Goal: Task Accomplishment & Management: Manage account settings

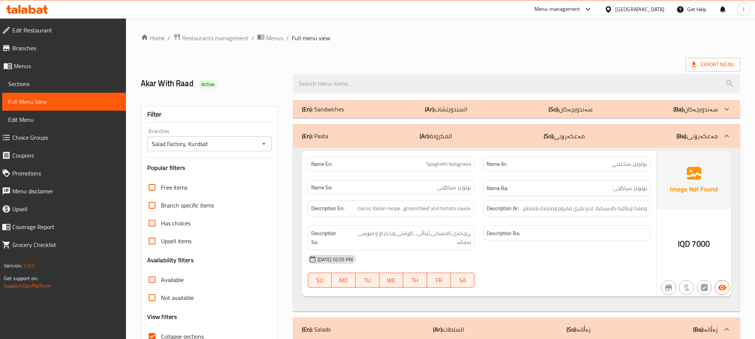
scroll to position [7785, 0]
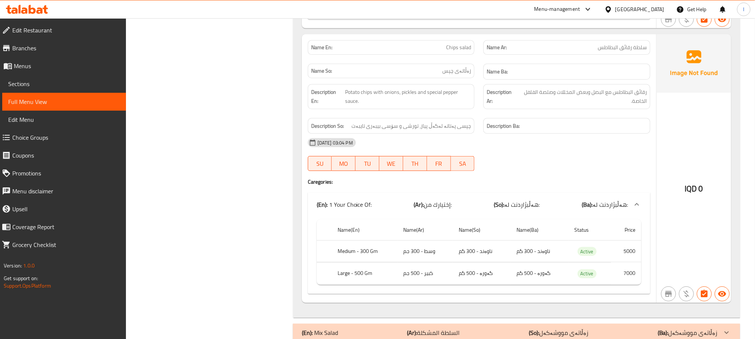
click at [38, 6] on icon at bounding box center [27, 9] width 42 height 9
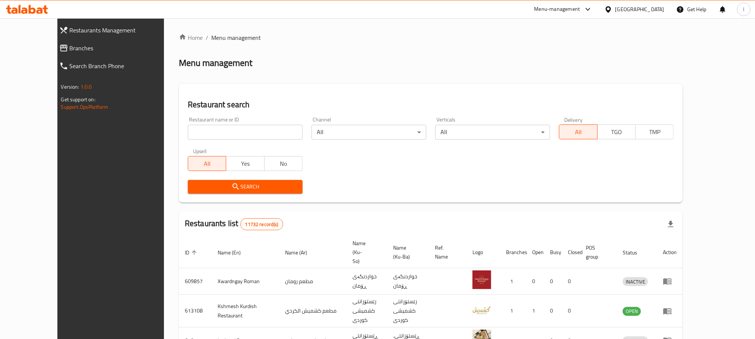
click at [198, 130] on input "search" at bounding box center [245, 132] width 115 height 15
paste input "Masgouf [PERSON_NAME]"
type input "Masgouf [PERSON_NAME]"
click button "Search" at bounding box center [245, 187] width 115 height 14
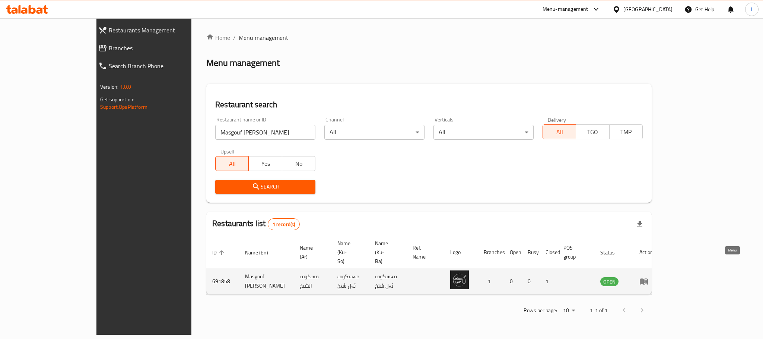
click at [653, 277] on link "enhanced table" at bounding box center [647, 281] width 14 height 9
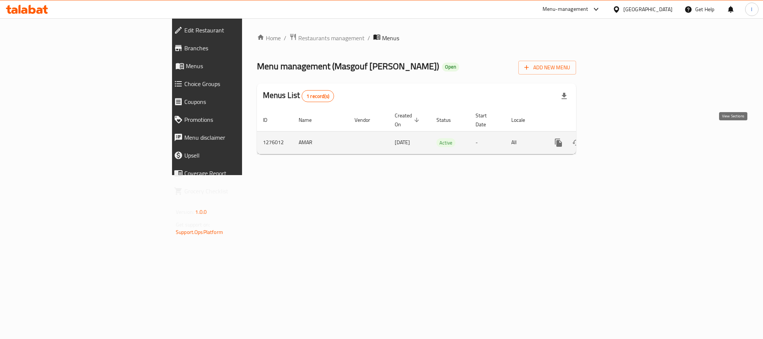
click at [621, 139] on link "enhanced table" at bounding box center [613, 143] width 18 height 18
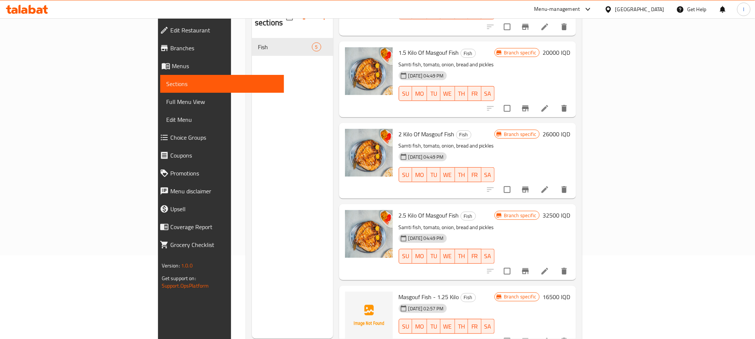
scroll to position [104, 0]
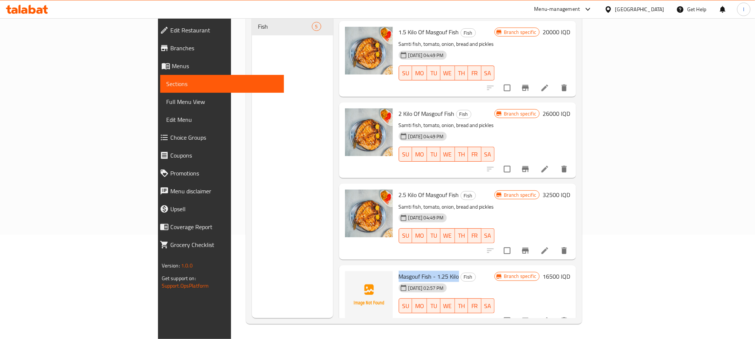
drag, startPoint x: 420, startPoint y: 263, endPoint x: 359, endPoint y: 262, distance: 61.5
click at [399, 271] on h6 "Masgouf Fish - 1.25 Kilo Fish" at bounding box center [447, 276] width 96 height 10
copy span "Masgouf Fish - 1.25 Kilo"
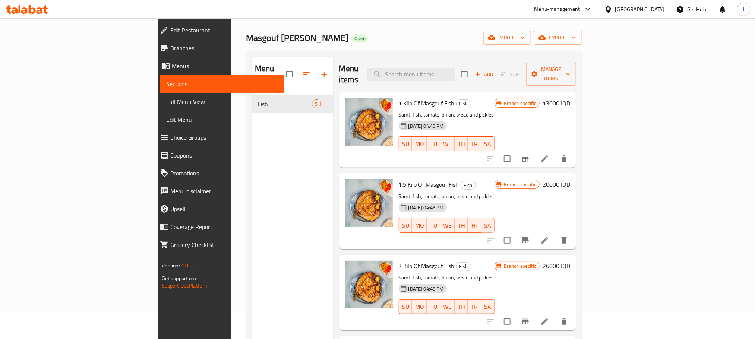
scroll to position [0, 0]
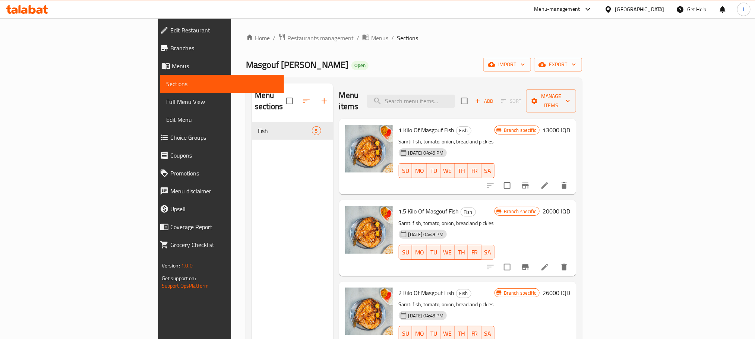
click at [494, 97] on span "Add" at bounding box center [484, 101] width 20 height 9
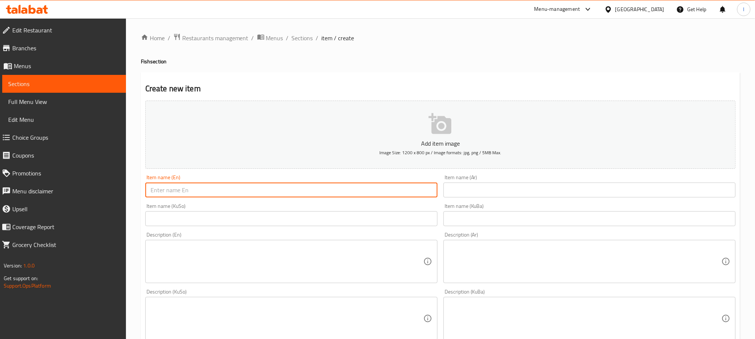
click at [192, 188] on input "text" at bounding box center [291, 190] width 292 height 15
paste input "Masgouf Fish - 1.25 Kilo"
drag, startPoint x: 201, startPoint y: 189, endPoint x: 190, endPoint y: 190, distance: 10.9
click at [190, 190] on input "Masgouf Fish - 1.25 Kilo" at bounding box center [291, 190] width 292 height 15
click at [213, 192] on input "Masgouf Fish - 3 Kilo" at bounding box center [291, 190] width 292 height 15
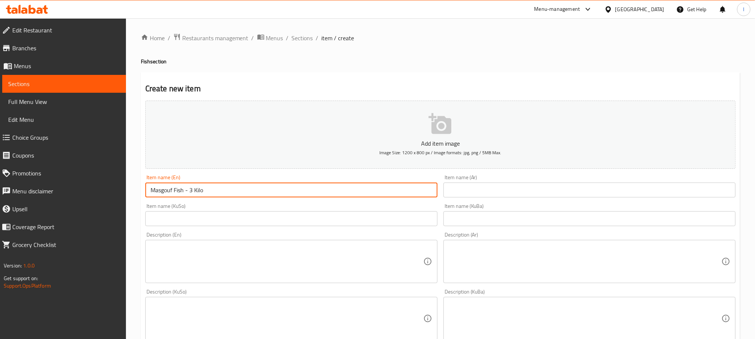
click at [213, 192] on input "Masgouf Fish - 3 Kilo" at bounding box center [291, 190] width 292 height 15
type input "Masgouf Fish - 3 Kilo"
click at [293, 35] on span "Sections" at bounding box center [302, 38] width 21 height 9
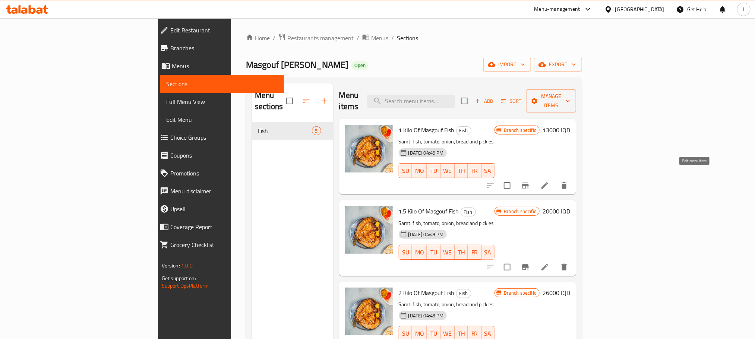
click at [549, 181] on icon at bounding box center [544, 185] width 9 height 9
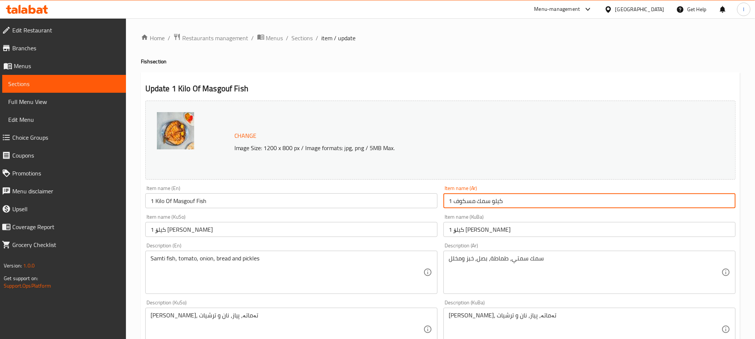
drag, startPoint x: 491, startPoint y: 205, endPoint x: 454, endPoint y: 204, distance: 36.5
click at [454, 204] on input "1 كيلو سمك مسكوف" at bounding box center [589, 200] width 292 height 15
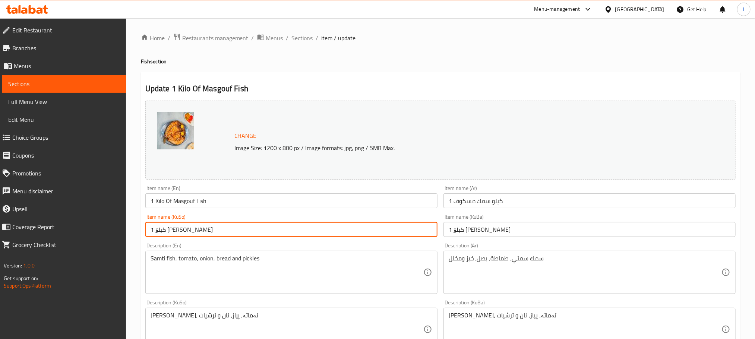
drag, startPoint x: 195, startPoint y: 228, endPoint x: 155, endPoint y: 228, distance: 40.2
click at [155, 228] on input "1 کیلۆ [PERSON_NAME]" at bounding box center [291, 229] width 292 height 15
click at [305, 35] on span "Sections" at bounding box center [302, 38] width 21 height 9
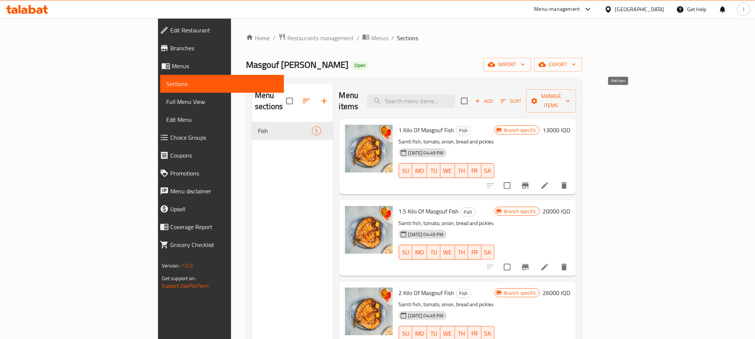
click at [494, 97] on span "Add" at bounding box center [484, 101] width 20 height 9
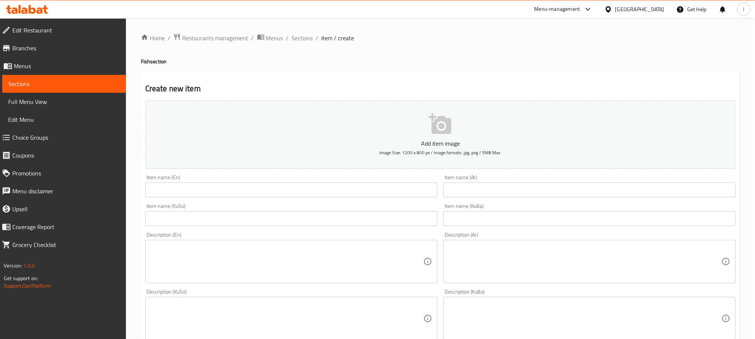
click at [209, 187] on input "text" at bounding box center [291, 190] width 292 height 15
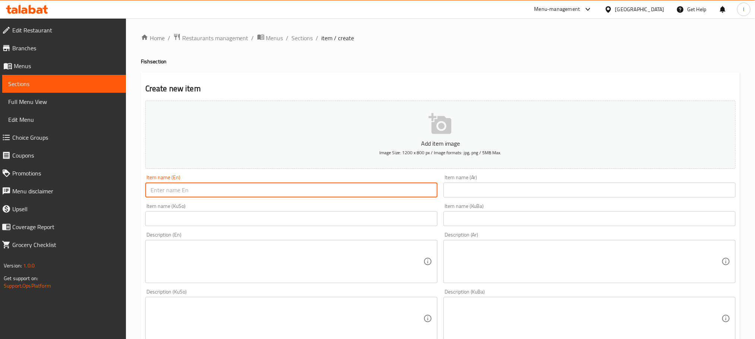
paste input "Masgouf Fish - 3 Kilo"
type input "Masgouf Fish - 3 Kilo"
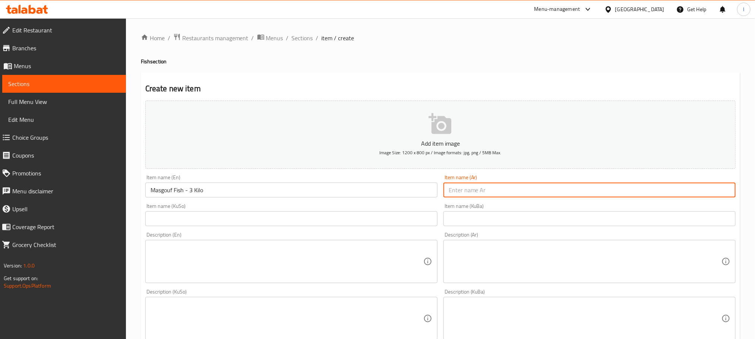
click at [455, 194] on input "text" at bounding box center [589, 190] width 292 height 15
paste input "سمك مسكوف"
click at [687, 188] on input "سمك مسكوف - 2 كيلو" at bounding box center [589, 190] width 292 height 15
type input "سمك مسكوف - 3 كيلو"
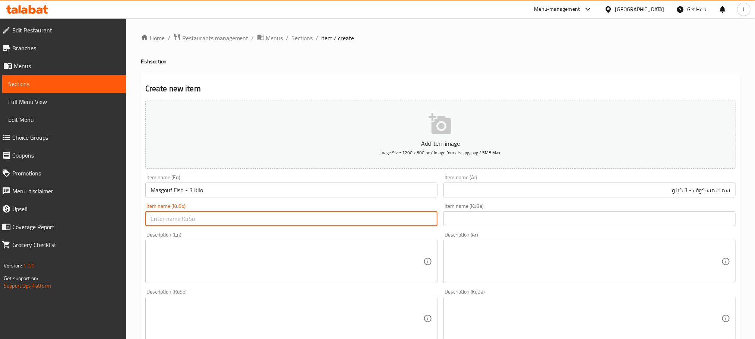
click at [187, 217] on input "text" at bounding box center [291, 218] width 292 height 15
paste input "[PERSON_NAME]"
click at [383, 218] on input "[PERSON_NAME] - 2 کیلۆ" at bounding box center [291, 218] width 292 height 15
type input "[PERSON_NAME] - 3 کیلۆ"
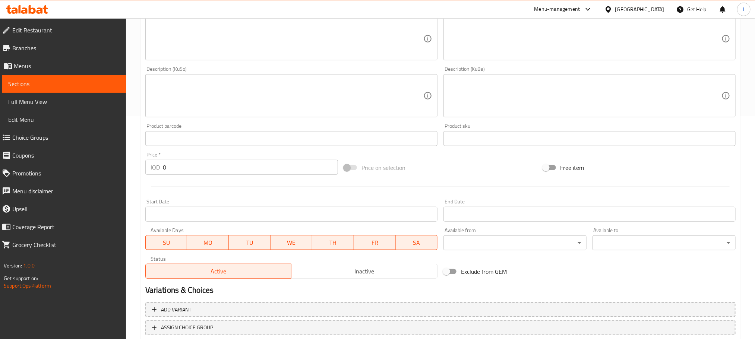
scroll to position [272, 0]
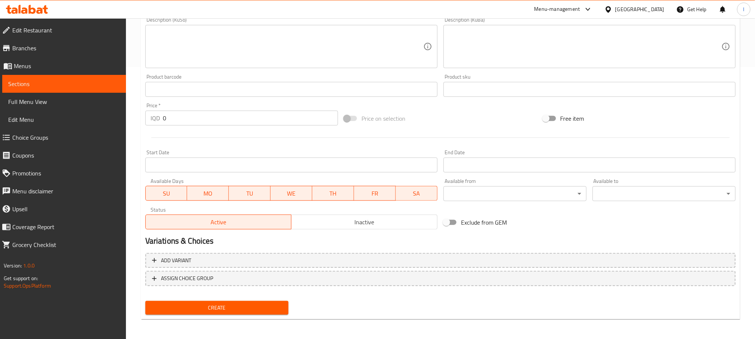
drag, startPoint x: 186, startPoint y: 116, endPoint x: 111, endPoint y: 114, distance: 74.9
click at [111, 114] on div "Edit Restaurant Branches Menus Sections Full Menu View Edit Menu Choice Groups …" at bounding box center [377, 43] width 755 height 594
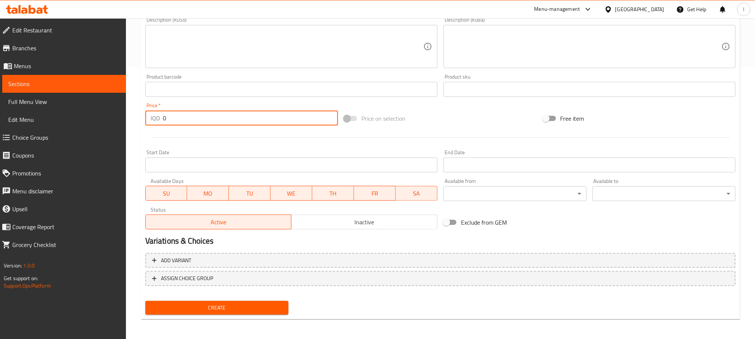
type input "9"
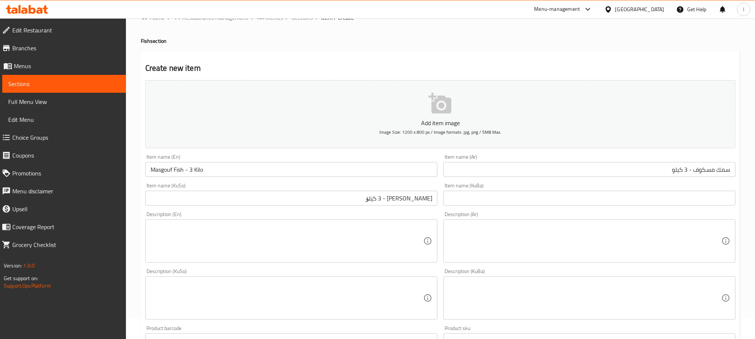
scroll to position [0, 0]
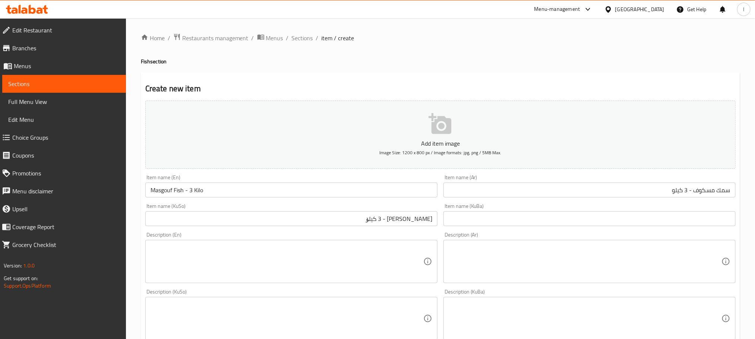
type input "39000"
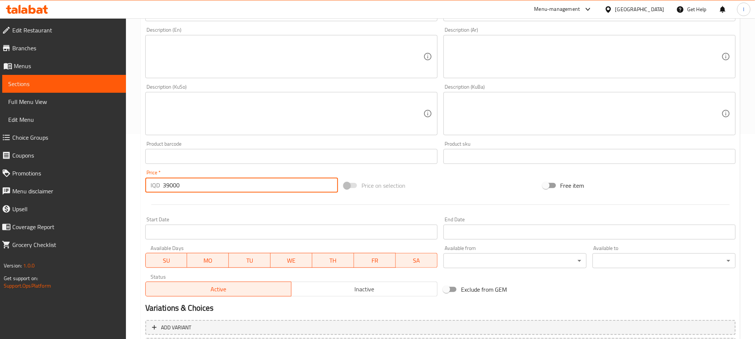
scroll to position [272, 0]
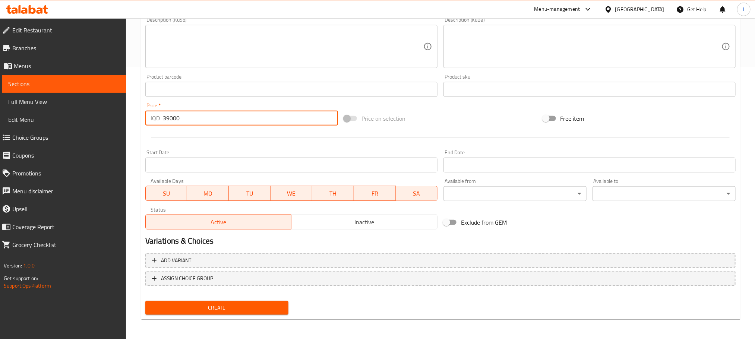
click at [274, 304] on span "Create" at bounding box center [216, 307] width 131 height 9
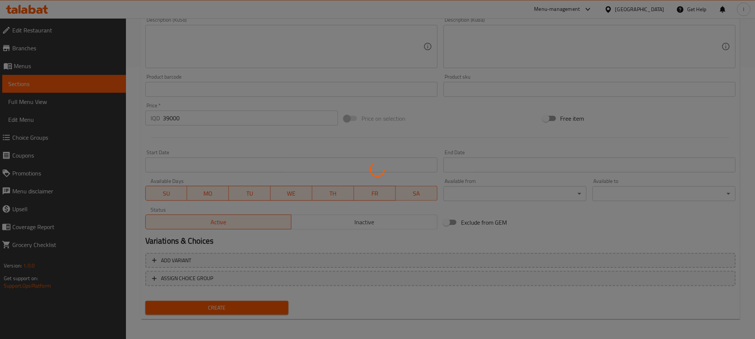
type input "0"
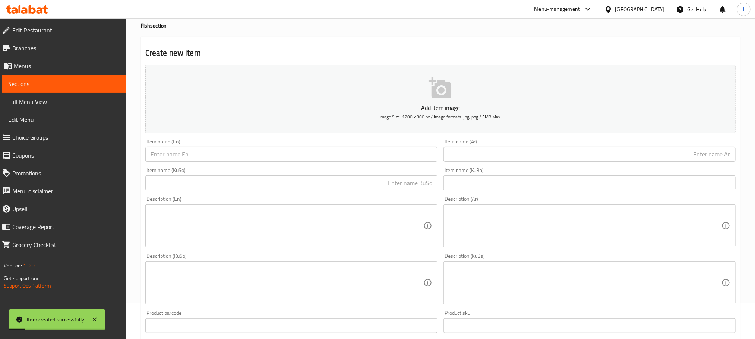
scroll to position [0, 0]
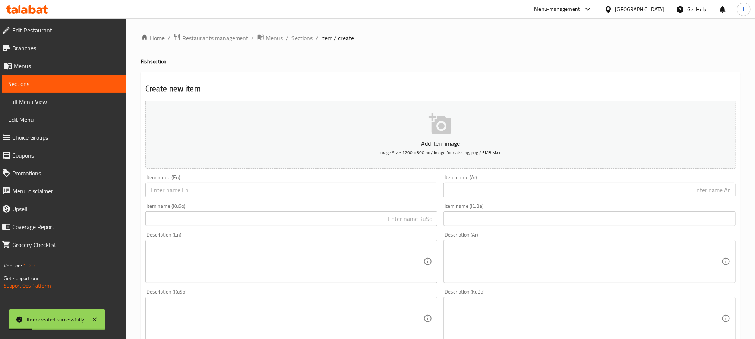
click at [310, 32] on div "Home / Restaurants management / Menus / Sections / item / create Fish section C…" at bounding box center [440, 315] width 629 height 594
click at [307, 35] on span "Sections" at bounding box center [302, 38] width 21 height 9
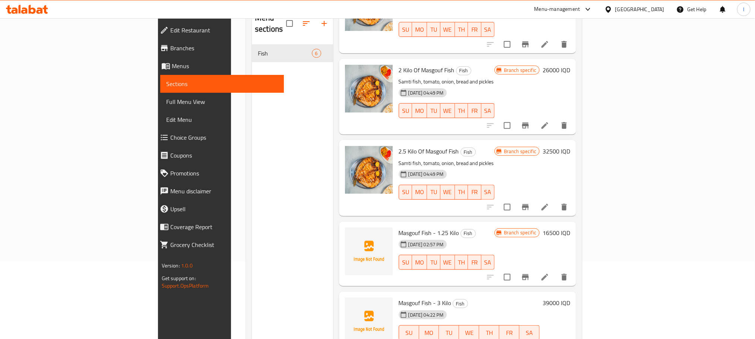
scroll to position [104, 0]
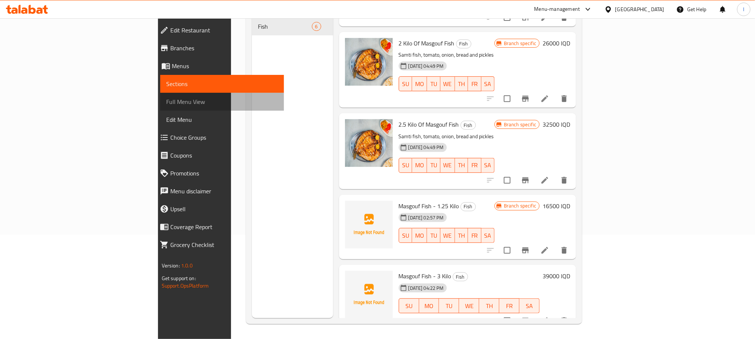
click at [166, 102] on span "Full Menu View" at bounding box center [222, 101] width 112 height 9
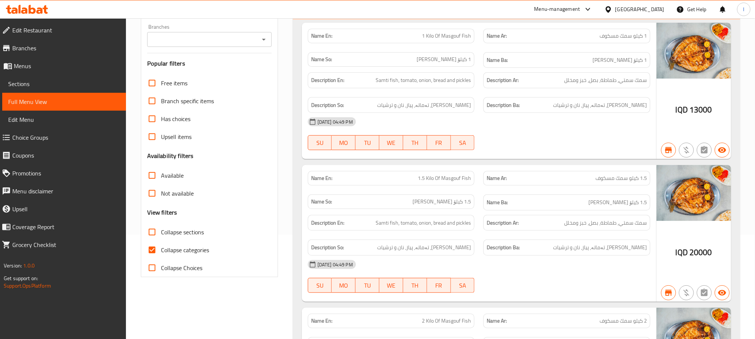
click at [264, 39] on icon "Open" at bounding box center [264, 40] width 4 height 2
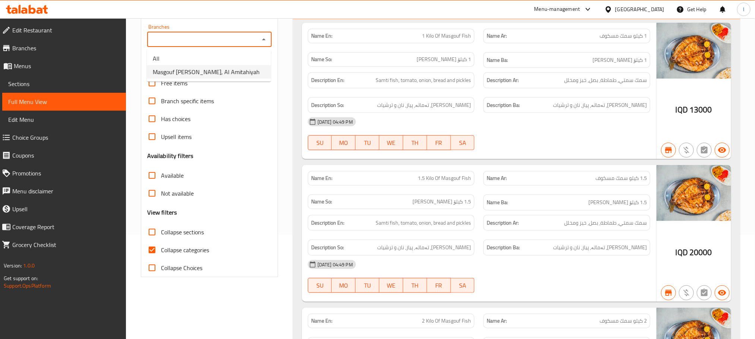
click at [222, 75] on span "Masgouf [PERSON_NAME], Al Amitahiyah" at bounding box center [206, 71] width 107 height 9
type input "Masgouf [PERSON_NAME], Al Amitahiyah"
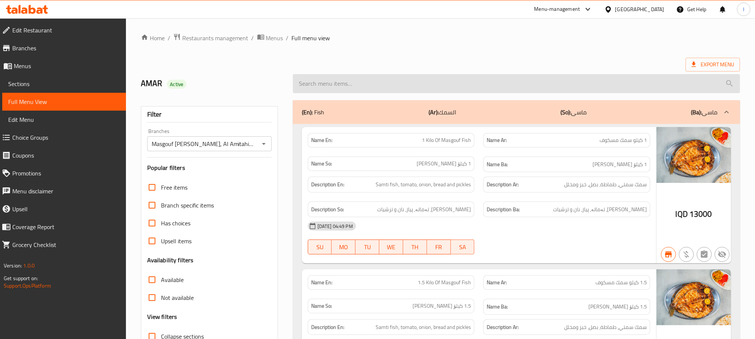
click at [346, 81] on input "search" at bounding box center [516, 83] width 447 height 19
paste input "Masgouf Fish - 3 Kilo"
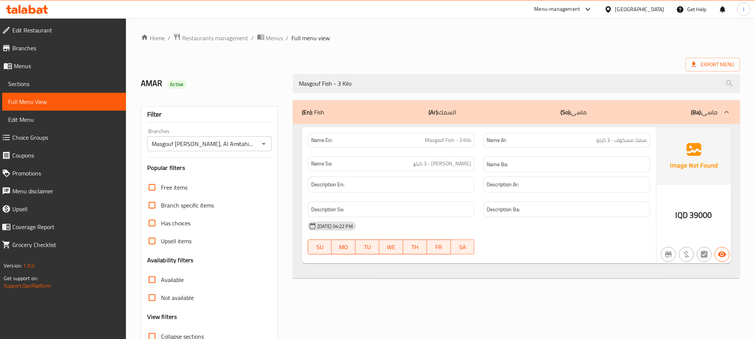
type input "Masgouf Fish - 3 Kilo"
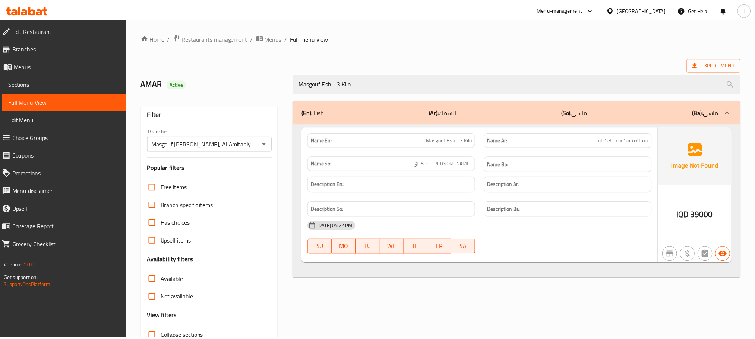
scroll to position [58, 0]
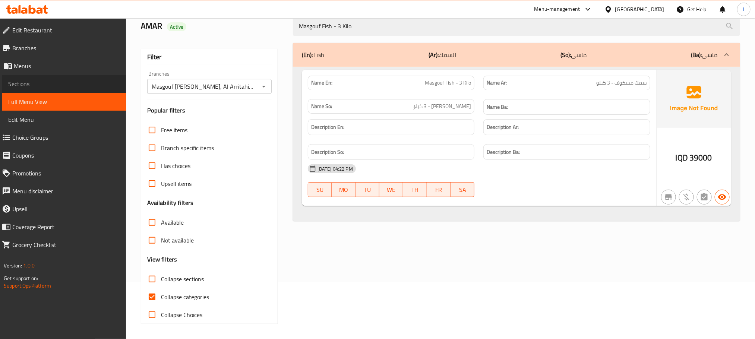
click at [47, 87] on span "Sections" at bounding box center [64, 83] width 112 height 9
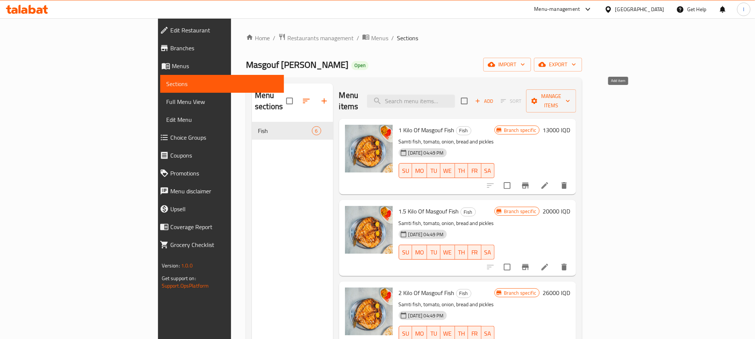
click at [481, 99] on icon "button" at bounding box center [477, 101] width 7 height 7
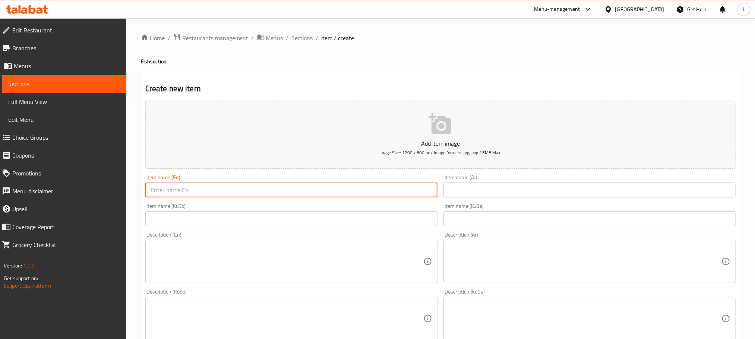
click at [166, 193] on input "text" at bounding box center [291, 190] width 292 height 15
paste input "Masgouf Fish - 3 Kilo"
drag, startPoint x: 189, startPoint y: 188, endPoint x: 222, endPoint y: 185, distance: 33.3
click at [222, 185] on input "Masgouf Fish - 3 Kilo" at bounding box center [291, 190] width 292 height 15
paste input "1 kilogram + 600 grams"
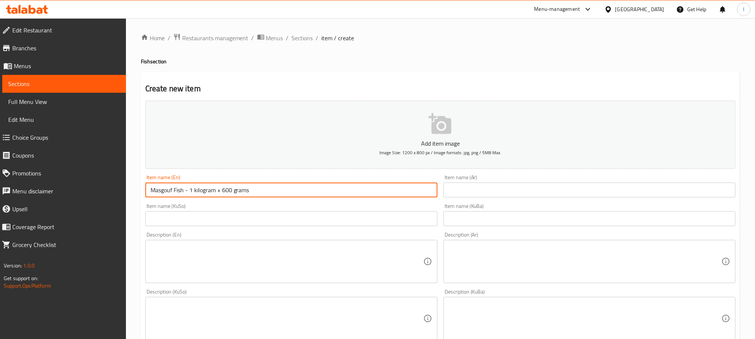
click at [219, 191] on input "Masgouf Fish - 1 kilogram + 600 grams" at bounding box center [291, 190] width 292 height 15
click at [189, 188] on input "Masgouf Fish - 1 kilogram 600 grams" at bounding box center [291, 190] width 292 height 15
click at [212, 190] on input "Masgouf Fish 1 kilogram 600 grams" at bounding box center [291, 190] width 292 height 15
click at [187, 191] on input "Masgouf Fish 1 kilo And 600 grams" at bounding box center [291, 190] width 292 height 15
type input "Masgouf Fish 1 kilo And 600 grams"
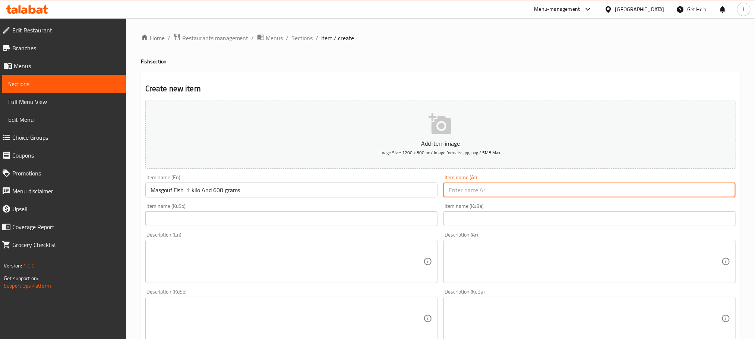
click at [460, 188] on input "text" at bounding box center [589, 190] width 292 height 15
paste input "كيلو و 600 غرام"
drag, startPoint x: 493, startPoint y: 187, endPoint x: 392, endPoint y: 189, distance: 100.6
click at [393, 189] on div "Add item image Image Size: 1200 x 800 px / Image formats: jpg, png / 5MB Max. I…" at bounding box center [440, 301] width 596 height 407
paste input "سمك مسكوف"
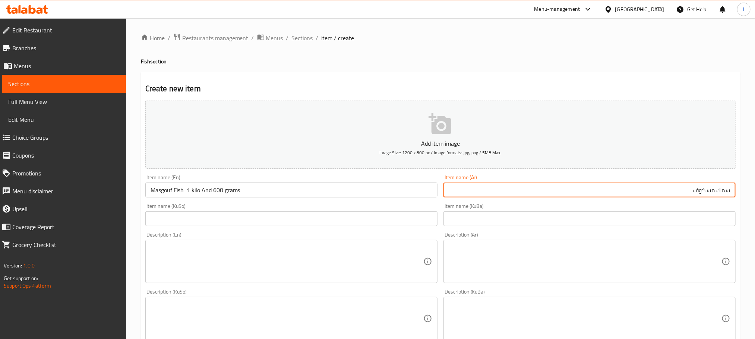
paste input "كيلو و 600 غرام"
type input "سمك مسكوف كيلو و 600 غرام"
click at [253, 226] on input "text" at bounding box center [291, 218] width 292 height 15
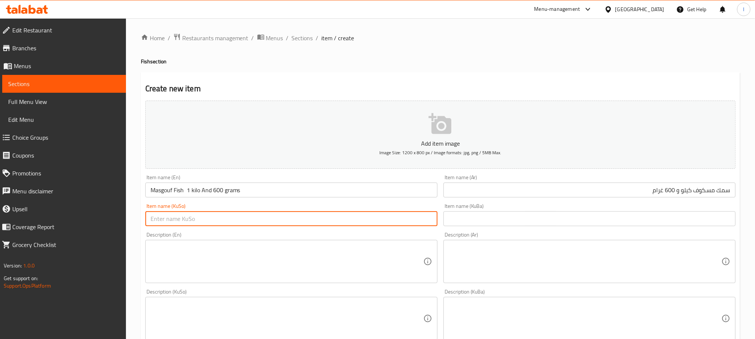
paste input "[PERSON_NAME]"
type input "[PERSON_NAME] 1 کیلۆ و 600 گرام"
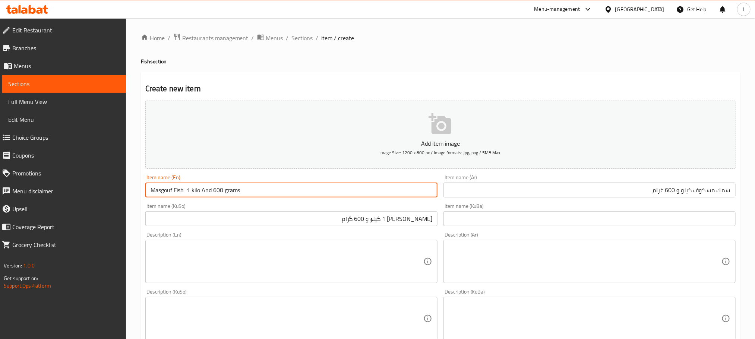
drag, startPoint x: 188, startPoint y: 190, endPoint x: 267, endPoint y: 189, distance: 79.0
click at [267, 189] on input "Masgouf Fish 1 kilo And 600 grams" at bounding box center [291, 190] width 292 height 15
click at [150, 189] on input "Masgouf Fish" at bounding box center [291, 190] width 292 height 15
paste input "1 kilo And 600 grams"
click at [159, 189] on input "1 kilo And 600 gram Masgouf Fish" at bounding box center [291, 190] width 292 height 15
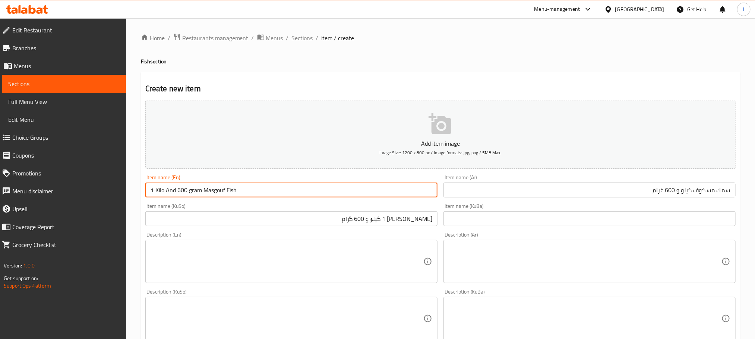
click at [191, 194] on input "1 Kilo And 600 gram Masgouf Fish" at bounding box center [291, 190] width 292 height 15
type input "1 Kilo And 600 Gram Masgouf Fish"
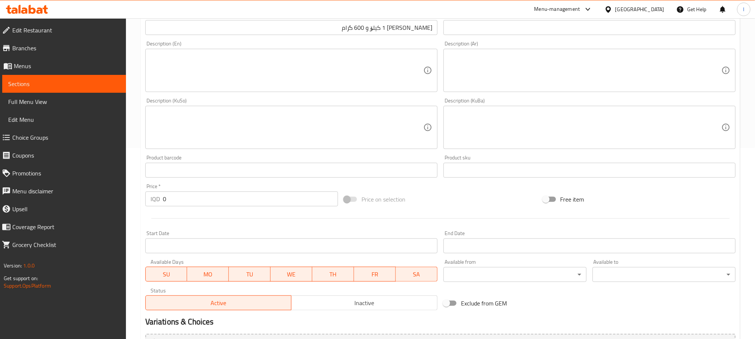
scroll to position [205, 0]
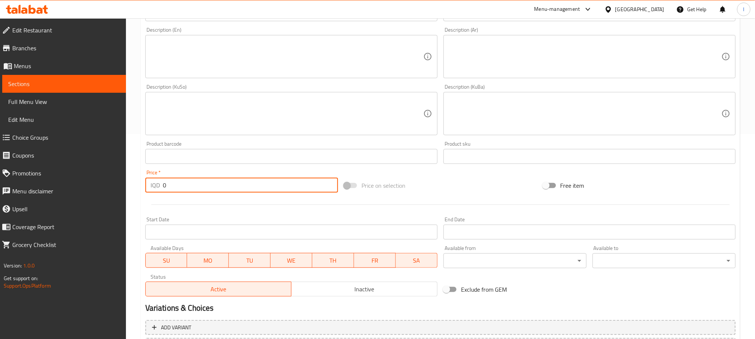
drag, startPoint x: 198, startPoint y: 187, endPoint x: 104, endPoint y: 168, distance: 95.9
click at [105, 168] on div "Edit Restaurant Branches Menus Sections Full Menu View Edit Menu Choice Groups …" at bounding box center [377, 110] width 755 height 594
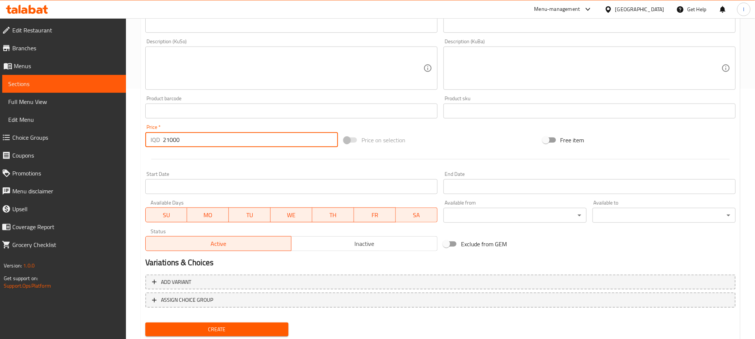
scroll to position [272, 0]
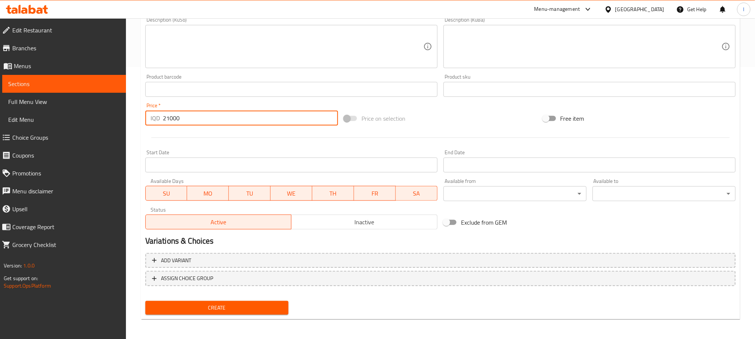
type input "21000"
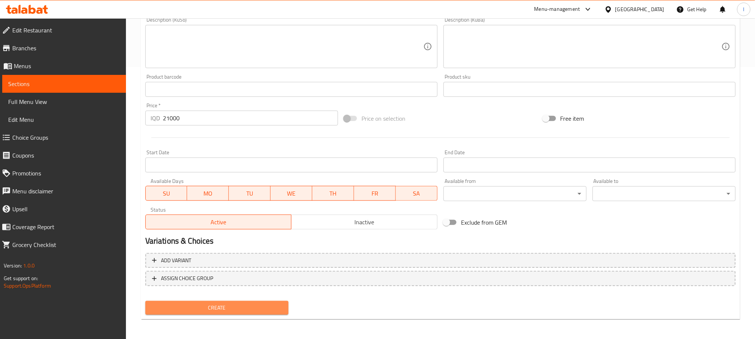
click at [250, 310] on span "Create" at bounding box center [216, 307] width 131 height 9
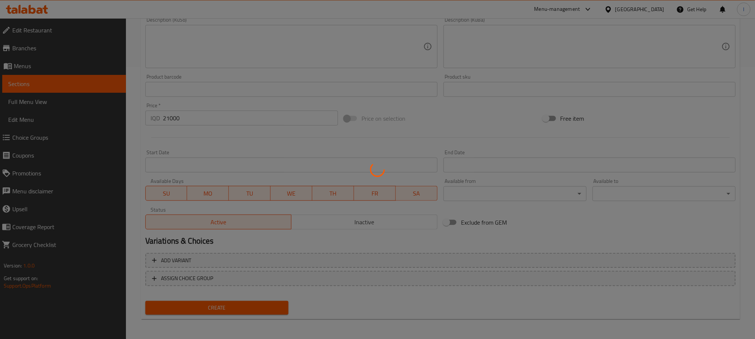
scroll to position [19, 0]
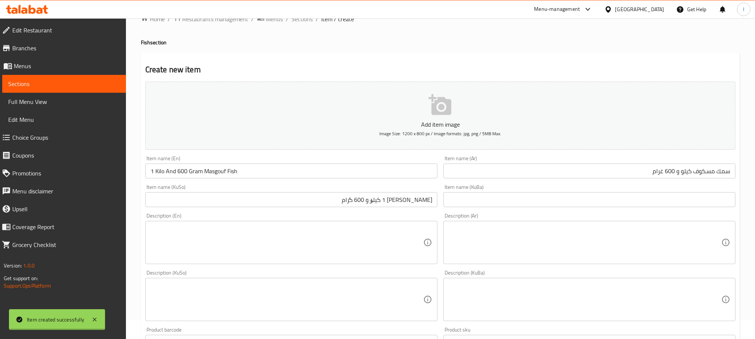
type input "0"
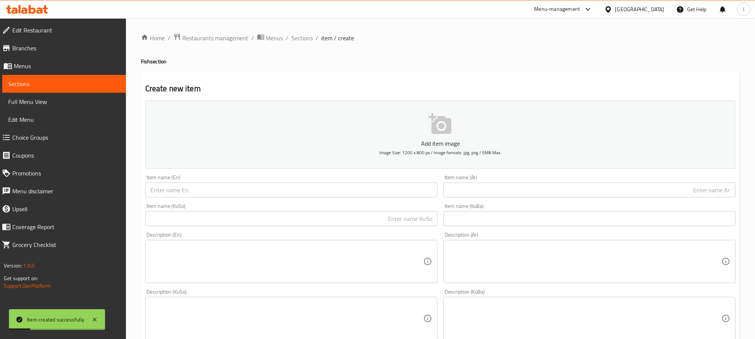
click at [215, 182] on div "Item name (En) Item name (En)" at bounding box center [291, 186] width 292 height 23
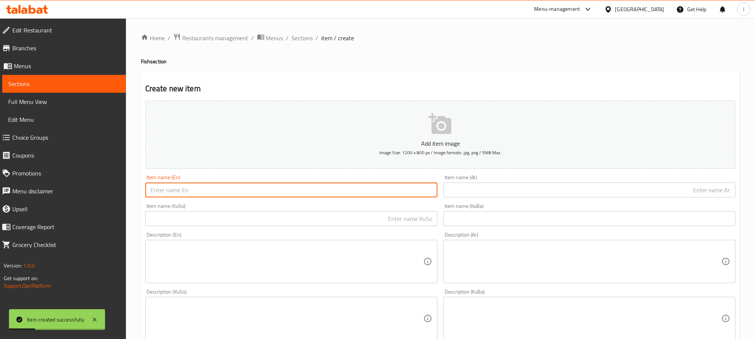
click at [215, 190] on input "text" at bounding box center [291, 190] width 292 height 15
click at [299, 38] on span "Sections" at bounding box center [302, 38] width 21 height 9
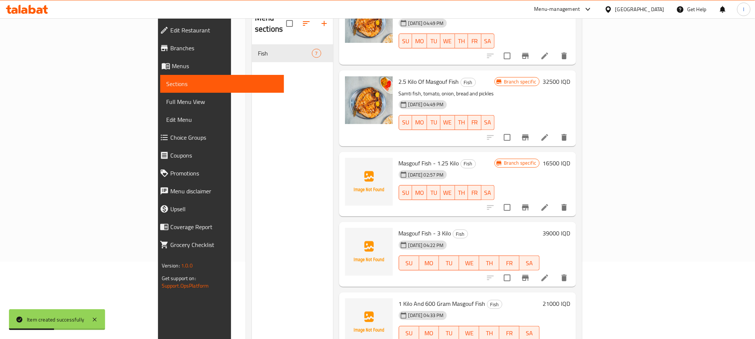
scroll to position [104, 0]
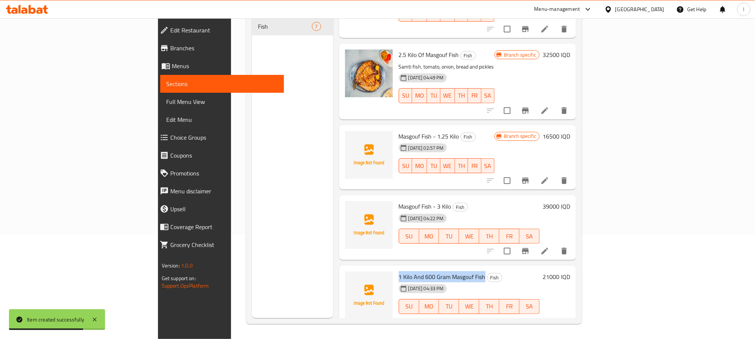
drag, startPoint x: 446, startPoint y: 267, endPoint x: 358, endPoint y: 259, distance: 88.7
click at [396, 269] on div "1 Kilo And 600 Gram Masgouf Fish Fish [DATE] 04:33 PM SU MO TU WE TH FR SA" at bounding box center [469, 298] width 147 height 59
copy span "1 Kilo And 600 Gram Masgouf Fish"
click at [549, 317] on icon at bounding box center [544, 321] width 9 height 9
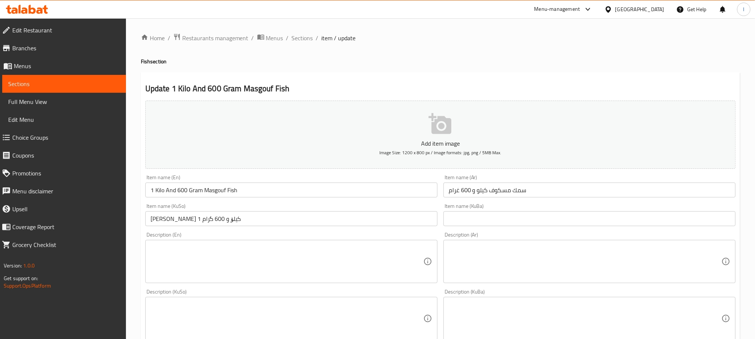
click at [535, 194] on input "سمك مسكوف كيلو و 600 غرام" at bounding box center [589, 190] width 292 height 15
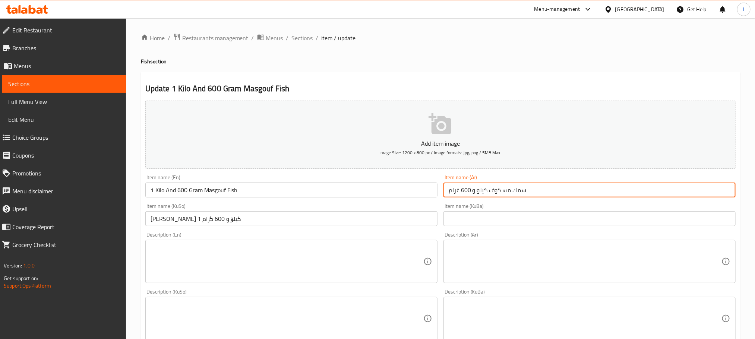
click at [535, 194] on input "سمك مسكوف كيلو و 600 غرام" at bounding box center [589, 190] width 292 height 15
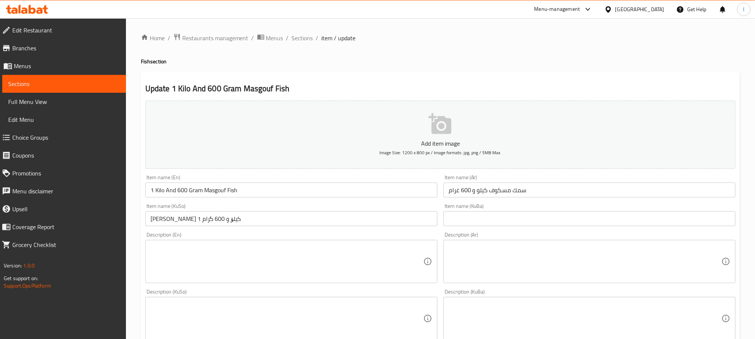
click at [238, 227] on div "Item name (KuSo) [PERSON_NAME] 1 کیلۆ و 600 گرام Item name (KuSo)" at bounding box center [291, 214] width 298 height 29
click at [243, 226] on input "[PERSON_NAME] 1 کیلۆ و 600 گرام" at bounding box center [291, 218] width 292 height 15
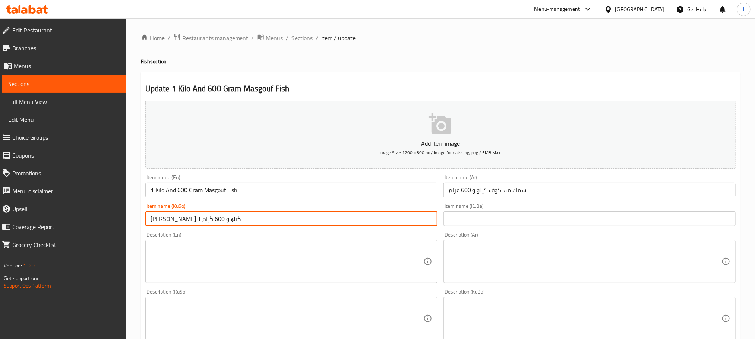
click at [243, 226] on input "[PERSON_NAME] 1 کیلۆ و 600 گرام" at bounding box center [291, 218] width 292 height 15
click at [308, 41] on span "Sections" at bounding box center [302, 38] width 21 height 9
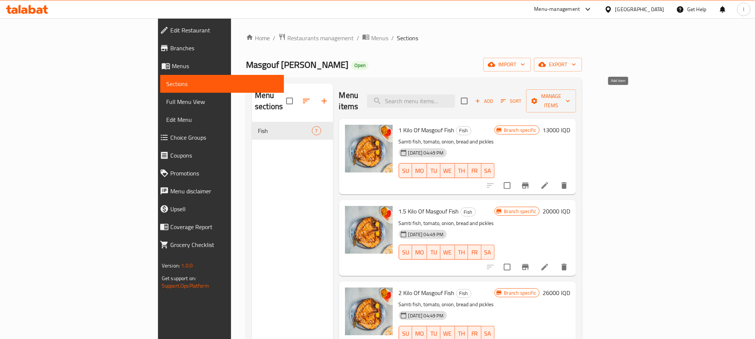
click at [494, 97] on span "Add" at bounding box center [484, 101] width 20 height 9
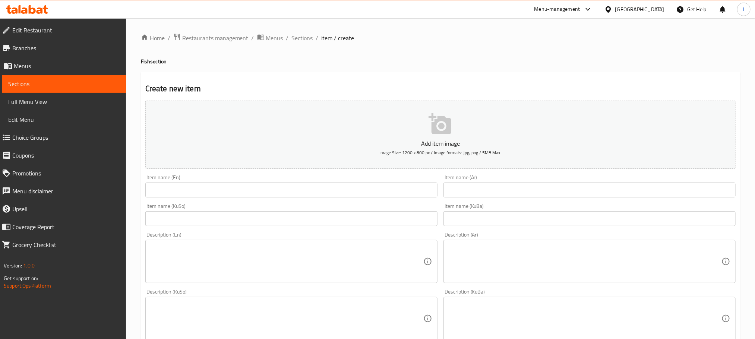
click at [189, 194] on input "text" at bounding box center [291, 190] width 292 height 15
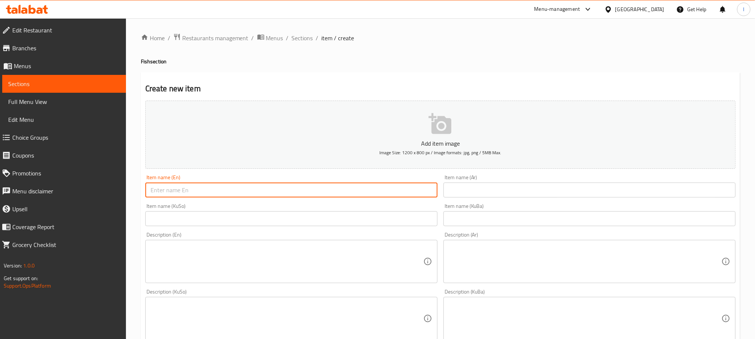
paste input "1 Kilo And 600 Gram Masgouf Fish"
drag, startPoint x: 186, startPoint y: 190, endPoint x: 178, endPoint y: 191, distance: 7.9
click at [178, 191] on input "1 Kilo And 600 Gram Masgouf Fish" at bounding box center [291, 190] width 292 height 15
type input "1 Kilo And 700 Gram Masgouf Fish"
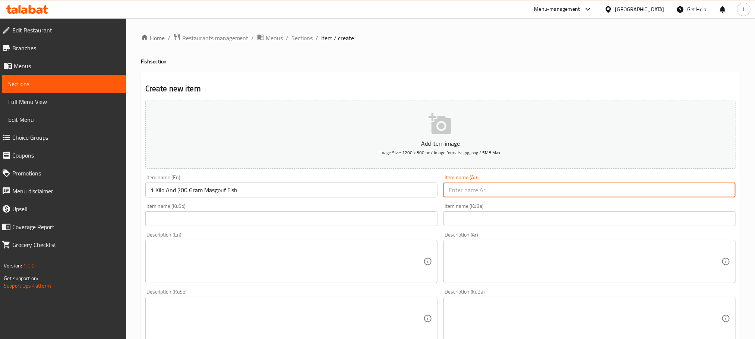
click at [467, 188] on input "text" at bounding box center [589, 190] width 292 height 15
paste input "سمك مسكوف كيلو و 600 غرام"
drag, startPoint x: 675, startPoint y: 189, endPoint x: 665, endPoint y: 190, distance: 10.1
click at [665, 190] on input "سمك مسكوف كيلو و 600 غرام" at bounding box center [589, 190] width 292 height 15
type input "سمك مسكوف كيلو و 700 غرام"
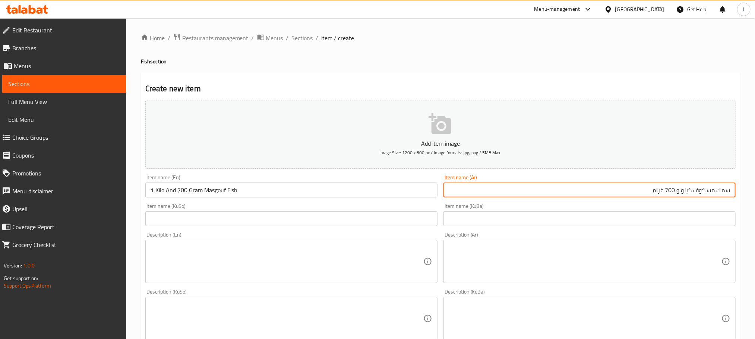
click at [392, 213] on input "text" at bounding box center [291, 218] width 292 height 15
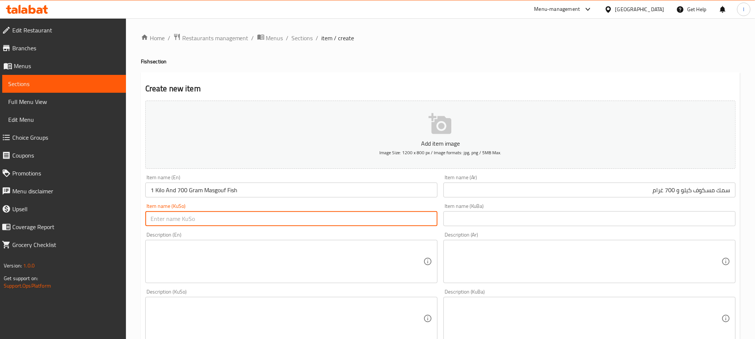
paste input "[PERSON_NAME] 1 کیلۆ و 600 گرام"
click at [371, 218] on input "[PERSON_NAME] 1 کیلۆ و 600 گرام" at bounding box center [291, 218] width 292 height 15
drag, startPoint x: 369, startPoint y: 218, endPoint x: 360, endPoint y: 218, distance: 8.6
click at [360, 218] on input "[PERSON_NAME] 1 کیلۆ و 600 گرام" at bounding box center [291, 218] width 292 height 15
type input "[PERSON_NAME] 1 کیلۆ و 700 گرام"
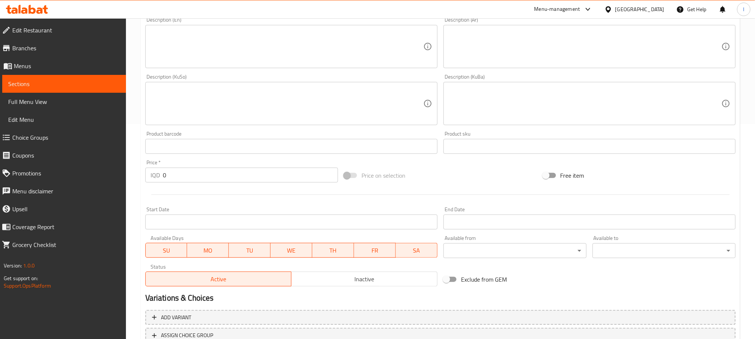
scroll to position [272, 0]
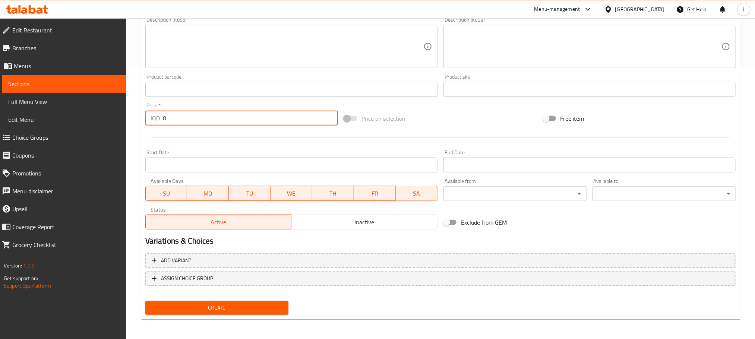
drag, startPoint x: 179, startPoint y: 121, endPoint x: 117, endPoint y: 109, distance: 62.6
click at [117, 109] on div "Edit Restaurant Branches Menus Sections Full Menu View Edit Menu Choice Groups …" at bounding box center [377, 43] width 755 height 594
type input "22000"
click at [252, 305] on span "Create" at bounding box center [216, 307] width 131 height 9
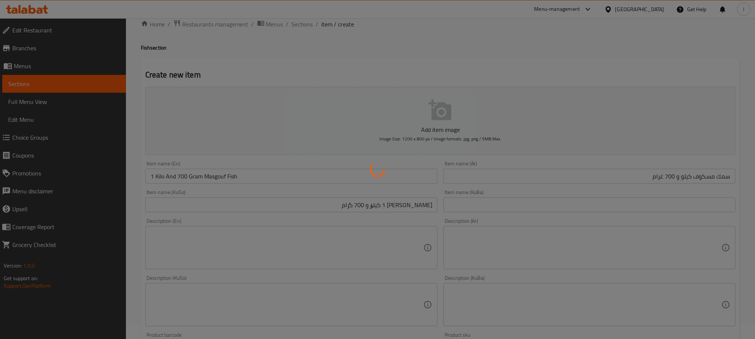
scroll to position [0, 0]
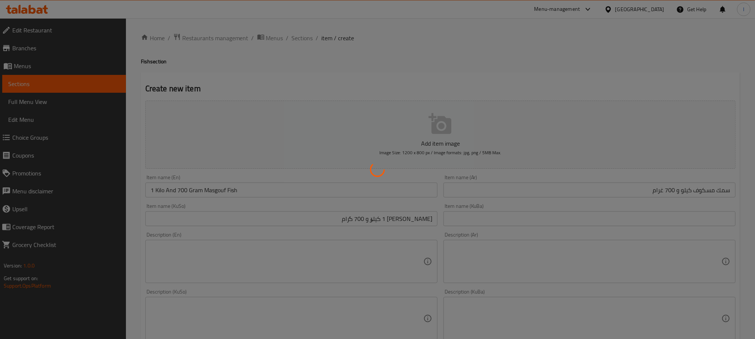
type input "0"
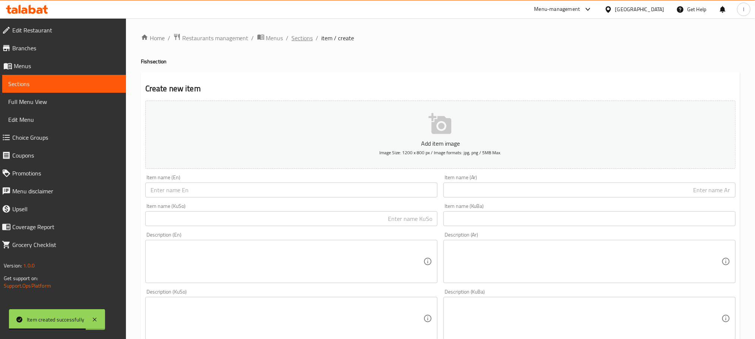
click at [295, 34] on span "Sections" at bounding box center [302, 38] width 21 height 9
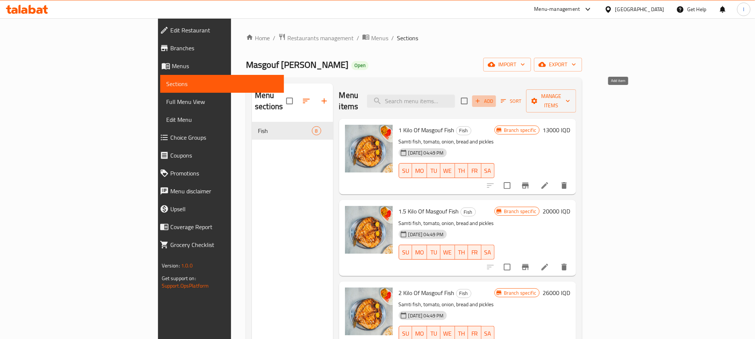
click at [494, 97] on span "Add" at bounding box center [484, 101] width 20 height 9
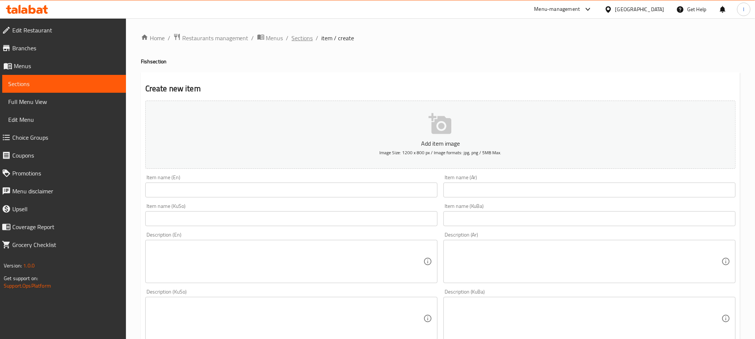
click at [295, 38] on span "Sections" at bounding box center [302, 38] width 21 height 9
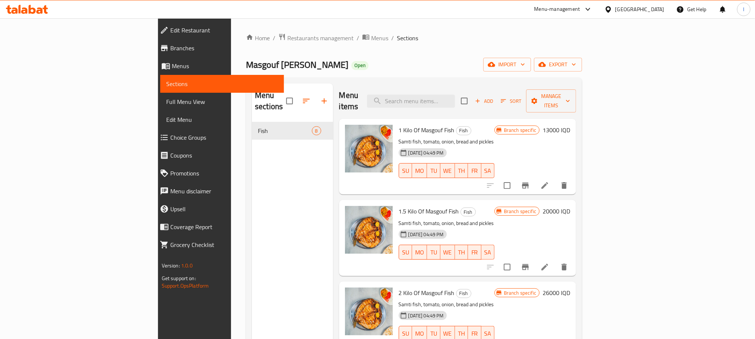
click at [576, 85] on div "Menu items Add Sort Manage items" at bounding box center [457, 100] width 237 height 35
click at [494, 97] on span "Add" at bounding box center [484, 101] width 20 height 9
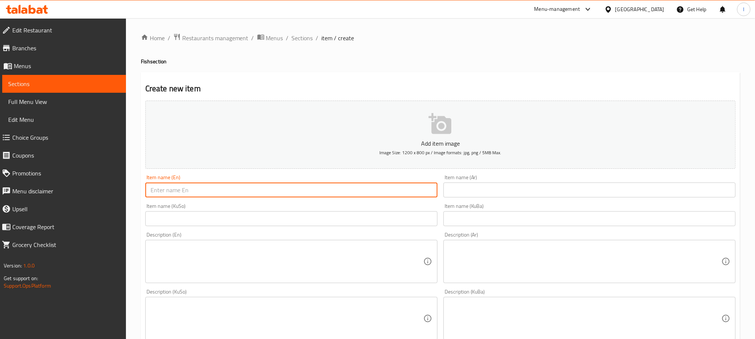
click at [244, 190] on input "text" at bounding box center [291, 190] width 292 height 15
paste input "1 Kilo And 600 Gram Masgouf Fish"
drag, startPoint x: 186, startPoint y: 194, endPoint x: 178, endPoint y: 194, distance: 8.2
click at [178, 194] on input "1 Kilo And 600 Gram Masgouf Fish" at bounding box center [291, 190] width 292 height 15
type input "1 Kilo And 800 Gram Masgouf Fish"
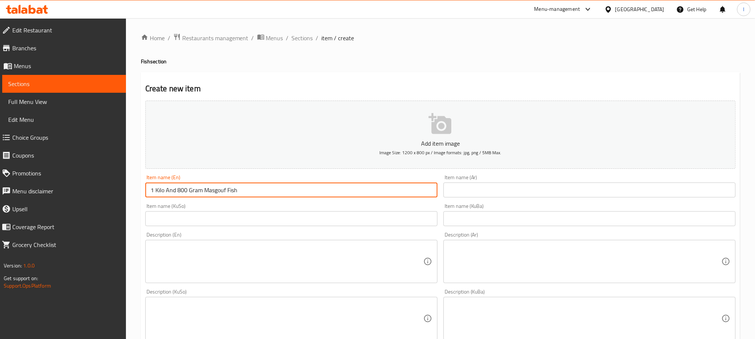
click at [492, 181] on div "Item name (Ar) Item name (Ar)" at bounding box center [589, 186] width 292 height 23
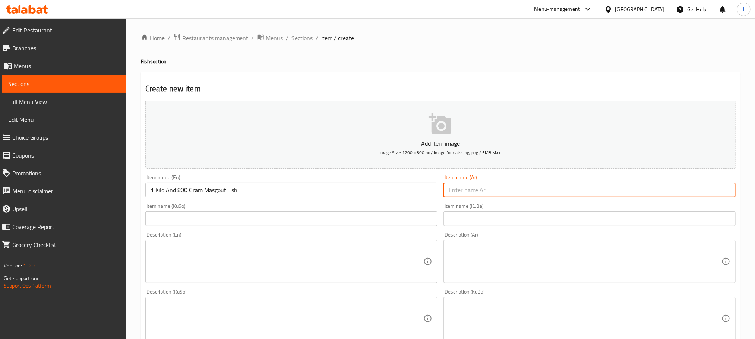
click at [501, 183] on input "text" at bounding box center [589, 190] width 292 height 15
paste input "كيلو و /800/ 23 الف ونصف"
drag, startPoint x: 525, startPoint y: 185, endPoint x: 409, endPoint y: 187, distance: 115.9
click at [409, 187] on div "Add item image Image Size: 1200 x 800 px / Image formats: jpg, png / 5MB Max. I…" at bounding box center [440, 301] width 596 height 407
paste input "سمك مسكوف كيلو و 600 غرام"
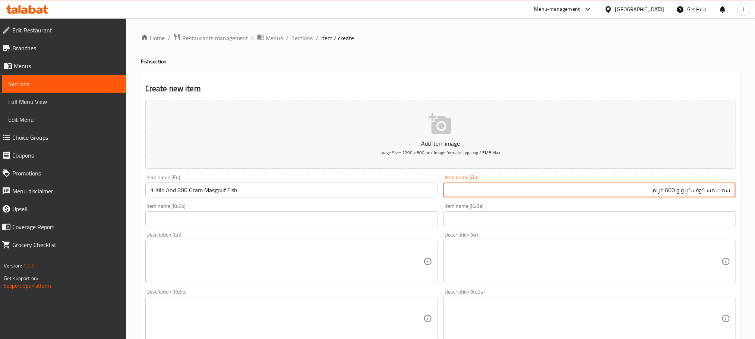
drag, startPoint x: 675, startPoint y: 189, endPoint x: 665, endPoint y: 191, distance: 10.2
click at [665, 191] on input "سمك مسكوف كيلو و 600 غرام" at bounding box center [589, 190] width 292 height 15
type input "سمك مسكوف كيلو و 800 غرام"
click at [359, 213] on input "text" at bounding box center [291, 218] width 292 height 15
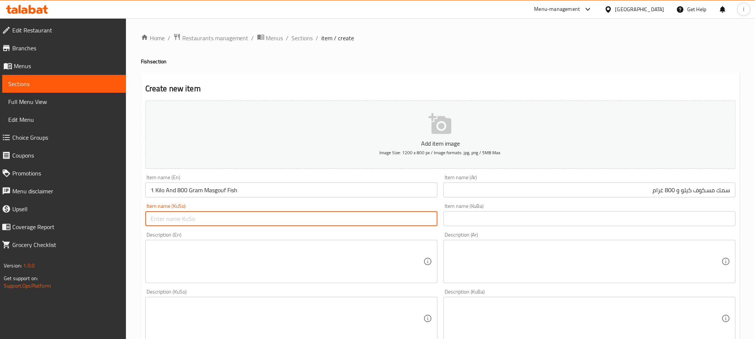
paste input "[PERSON_NAME] 1 کیلۆ و 600 گرام"
drag, startPoint x: 173, startPoint y: 216, endPoint x: 163, endPoint y: 220, distance: 10.9
click at [163, 220] on input "[PERSON_NAME] 1 کیلۆ و 600 گرام" at bounding box center [291, 218] width 292 height 15
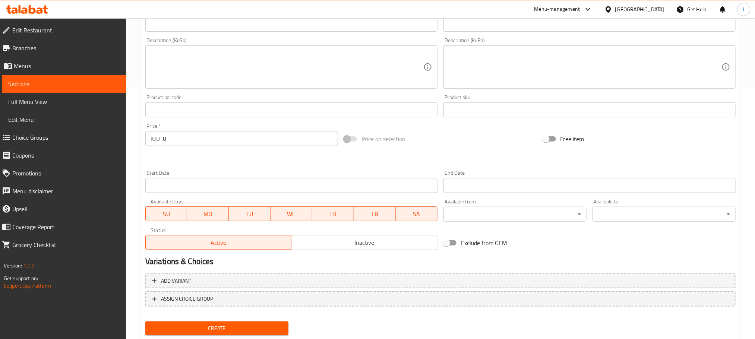
scroll to position [272, 0]
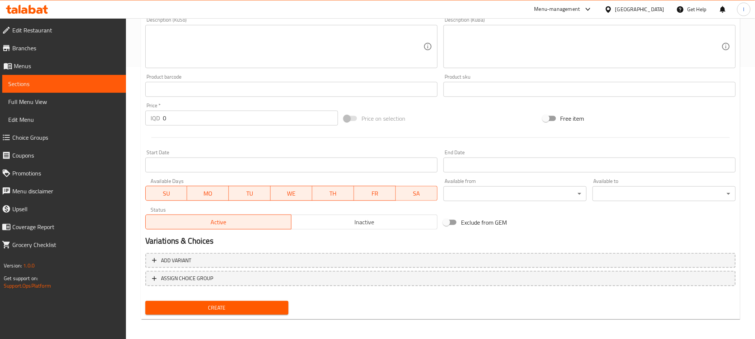
type input "[PERSON_NAME] 1 کیلۆ و 800 گرام"
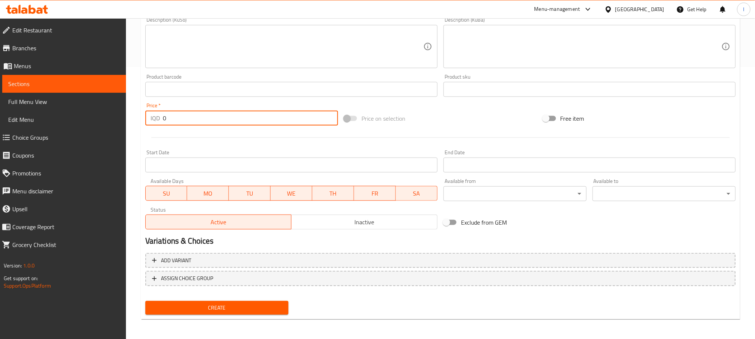
drag, startPoint x: 201, startPoint y: 120, endPoint x: 83, endPoint y: 114, distance: 118.2
click at [83, 114] on div "Edit Restaurant Branches Menus Sections Full Menu View Edit Menu Choice Groups …" at bounding box center [377, 43] width 755 height 594
type input "23500"
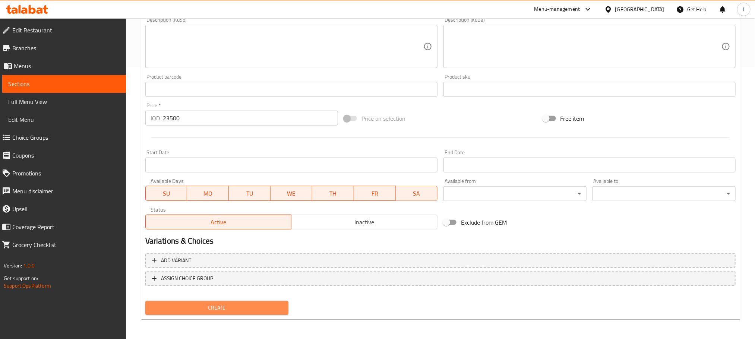
click at [253, 304] on span "Create" at bounding box center [216, 307] width 131 height 9
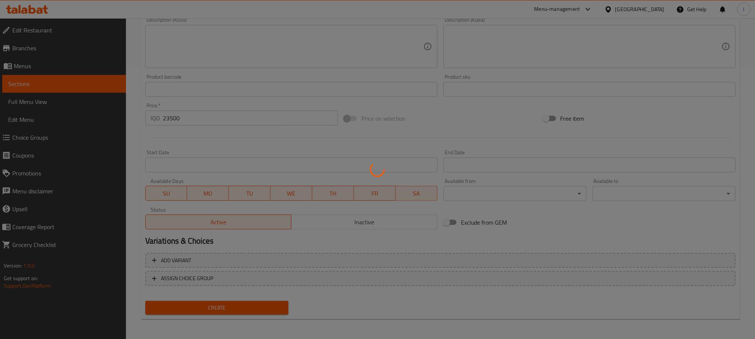
scroll to position [0, 0]
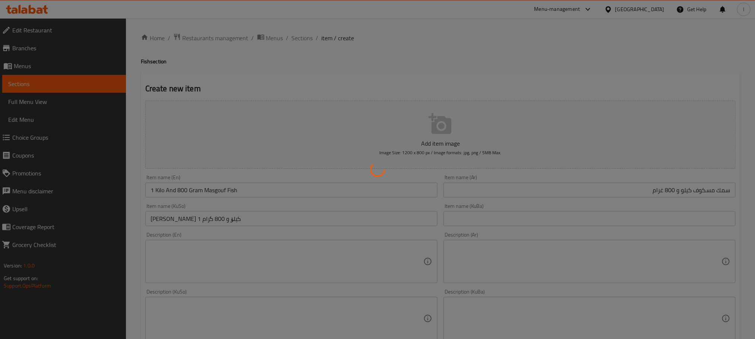
type input "0"
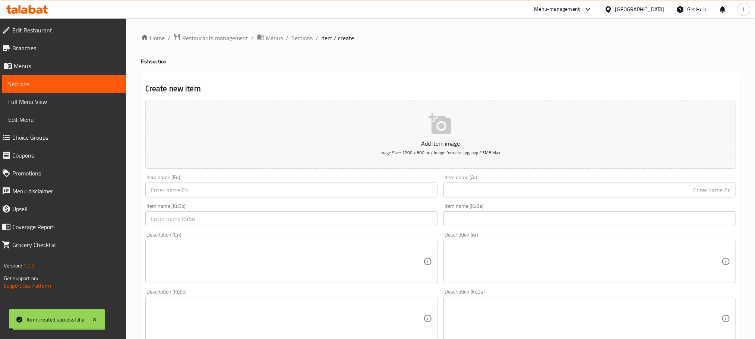
click at [210, 194] on input "text" at bounding box center [291, 190] width 292 height 15
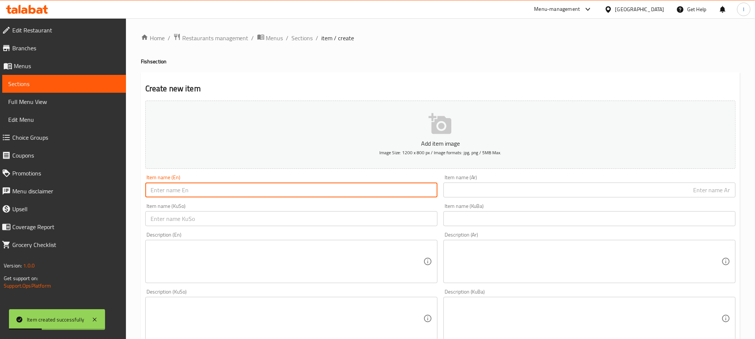
paste input "1 Kilo And 600 Gram Masgouf Fish"
drag, startPoint x: 187, startPoint y: 188, endPoint x: 177, endPoint y: 193, distance: 11.2
click at [177, 193] on input "1 Kilo And 600 Gram Masgouf Fish" at bounding box center [291, 190] width 292 height 15
type input "1 Kilo And 900 Gram Masgouf Fish"
click at [474, 183] on input "text" at bounding box center [589, 190] width 292 height 15
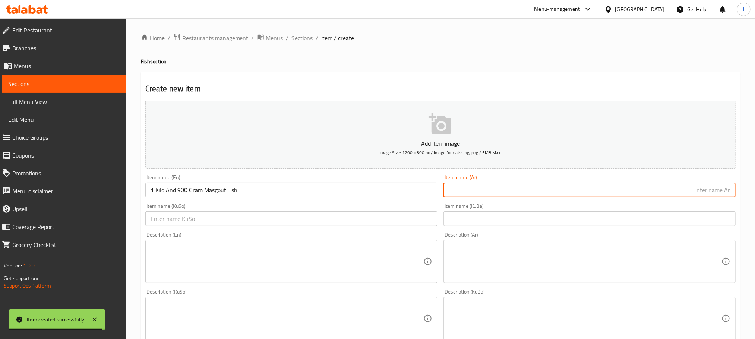
paste input "سمك مسكوف كيلو و 600 غرام"
drag, startPoint x: 674, startPoint y: 192, endPoint x: 665, endPoint y: 193, distance: 8.9
click at [665, 193] on input "سمك مسكوف كيلو و 600 غرام" at bounding box center [589, 190] width 292 height 15
type input "سمك مسكوف كيلو و 900 غرام"
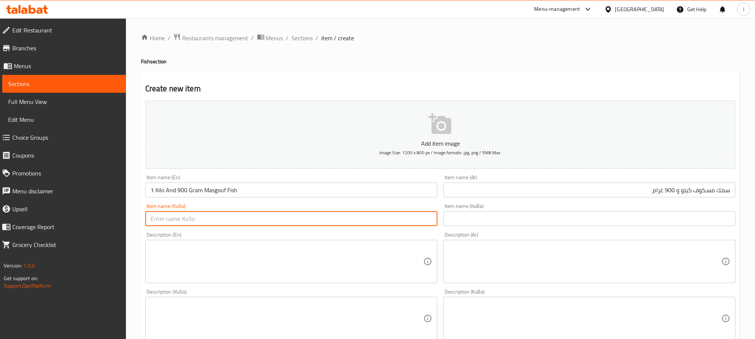
click at [298, 225] on input "text" at bounding box center [291, 218] width 292 height 15
paste input "[PERSON_NAME] 1 کیلۆ و 600 گرام"
click at [168, 220] on input "[PERSON_NAME] 1 کیلۆ و 600 گرام" at bounding box center [291, 218] width 292 height 15
click at [173, 218] on input "[PERSON_NAME] 1 کیلۆ و 600 گرام" at bounding box center [291, 218] width 292 height 15
drag, startPoint x: 172, startPoint y: 216, endPoint x: 164, endPoint y: 219, distance: 8.4
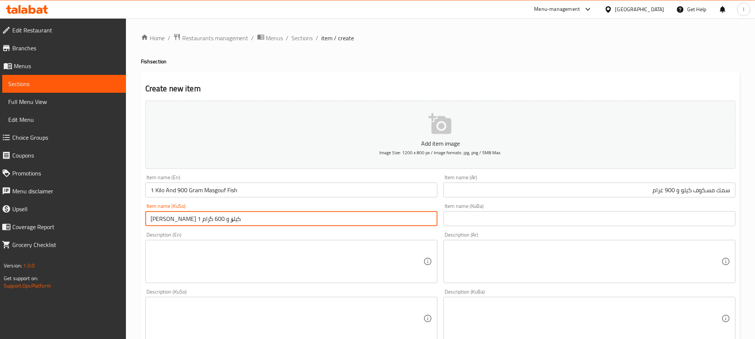
click at [164, 219] on input "[PERSON_NAME] 1 کیلۆ و 600 گرام" at bounding box center [291, 218] width 292 height 15
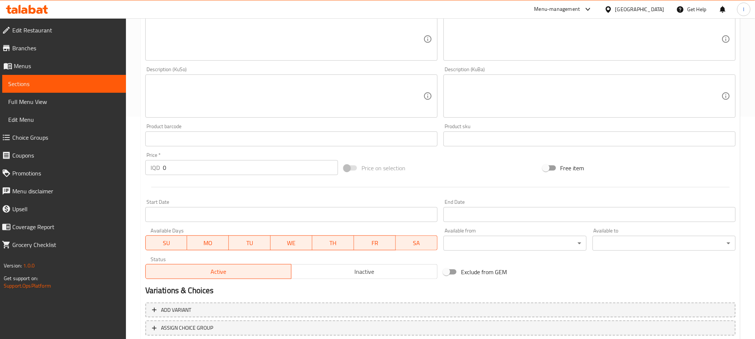
scroll to position [272, 0]
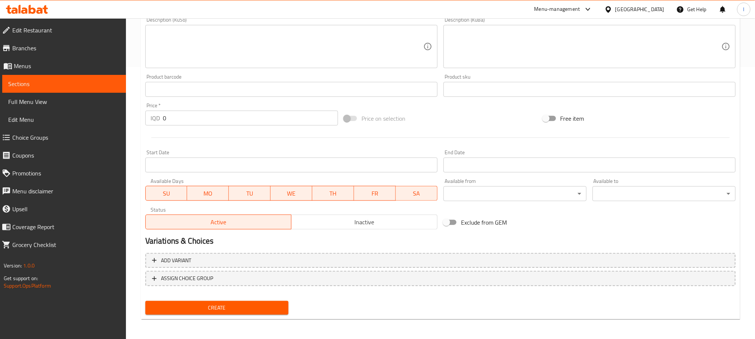
type input "[PERSON_NAME] 1 کیلۆ و 900 گرام"
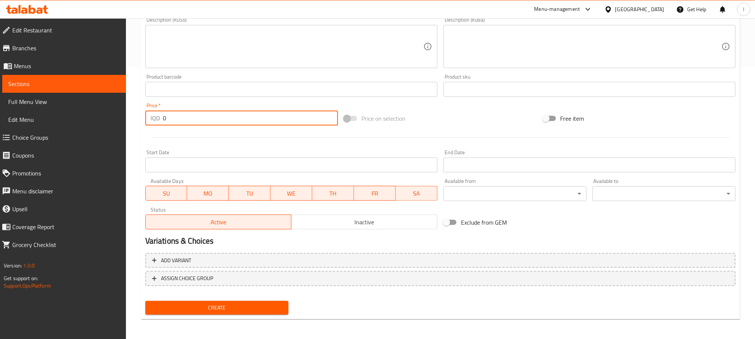
drag, startPoint x: 189, startPoint y: 118, endPoint x: 72, endPoint y: 115, distance: 117.0
click at [72, 115] on div "Edit Restaurant Branches Menus Sections Full Menu View Edit Menu Choice Groups …" at bounding box center [377, 43] width 755 height 594
type input "24500"
click at [203, 308] on span "Create" at bounding box center [216, 307] width 131 height 9
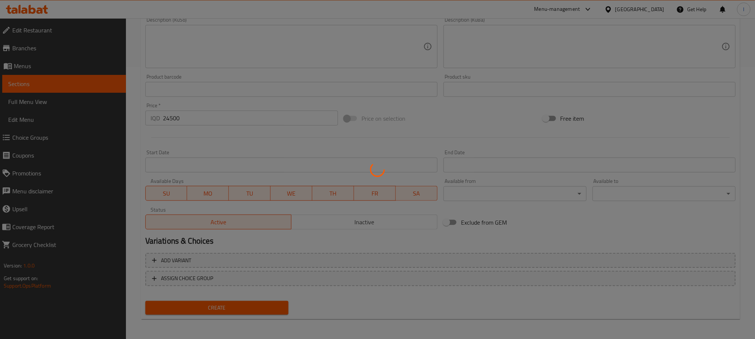
type input "0"
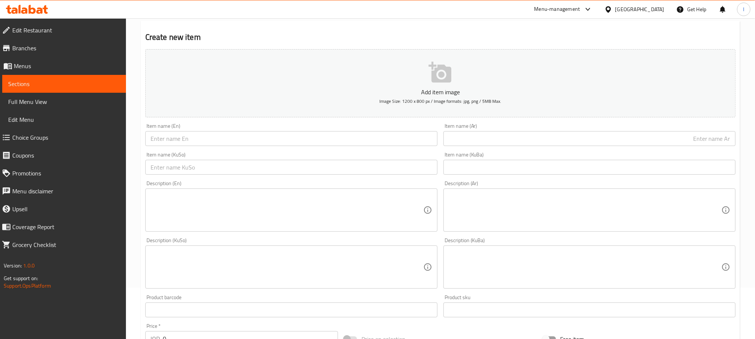
scroll to position [0, 0]
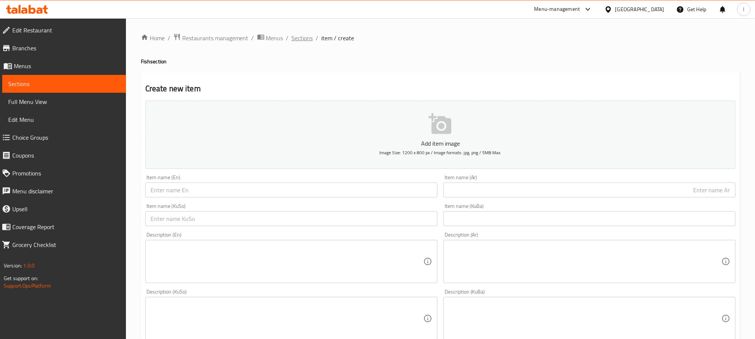
click at [303, 37] on span "Sections" at bounding box center [302, 38] width 21 height 9
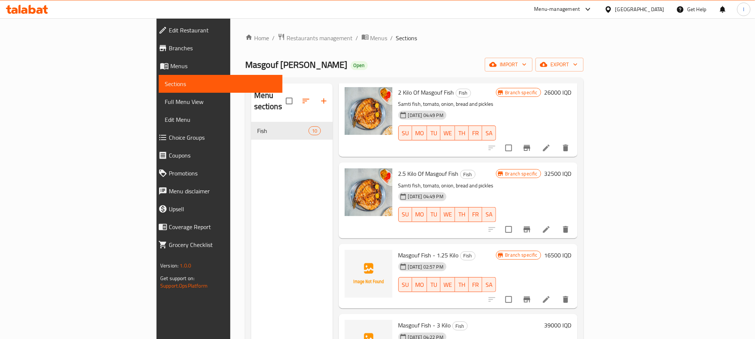
scroll to position [205, 0]
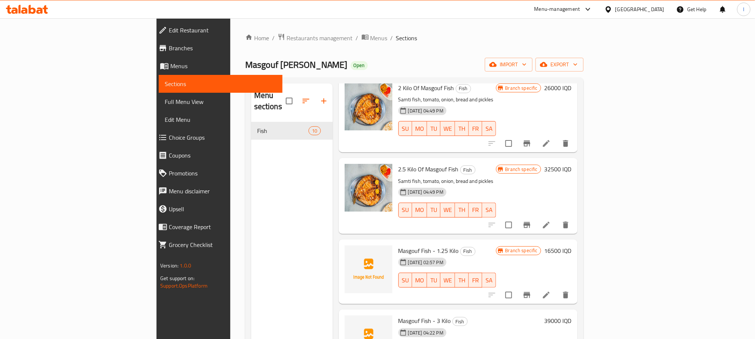
click at [557, 218] on li at bounding box center [546, 224] width 21 height 13
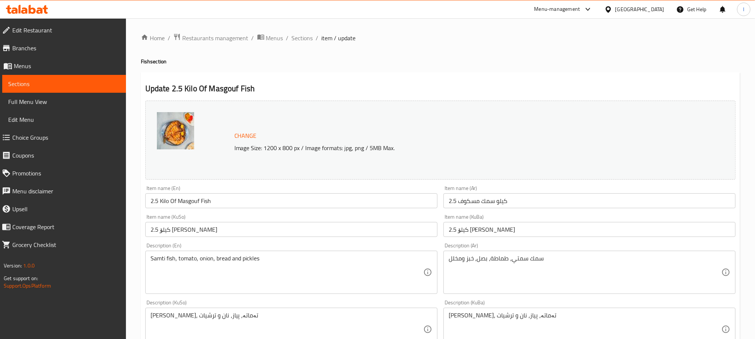
click at [223, 205] on input "2.5 Kilo Of Masgouf Fish" at bounding box center [291, 200] width 292 height 15
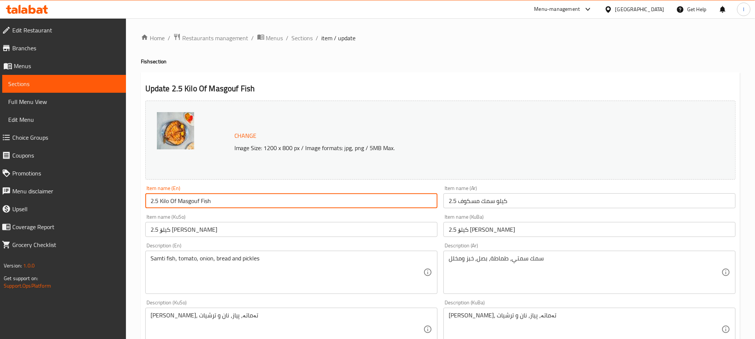
click at [223, 205] on input "2.5 Kilo Of Masgouf Fish" at bounding box center [291, 200] width 292 height 15
click at [474, 207] on input "2.5 كيلو سمك مسكوف" at bounding box center [589, 200] width 292 height 15
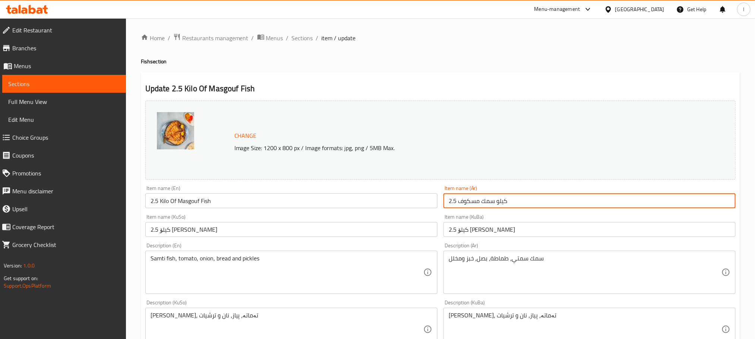
click at [475, 207] on input "2.5 كيلو سمك مسكوف" at bounding box center [589, 200] width 292 height 15
click at [188, 227] on input "2.5 کیلۆ [PERSON_NAME]" at bounding box center [291, 229] width 292 height 15
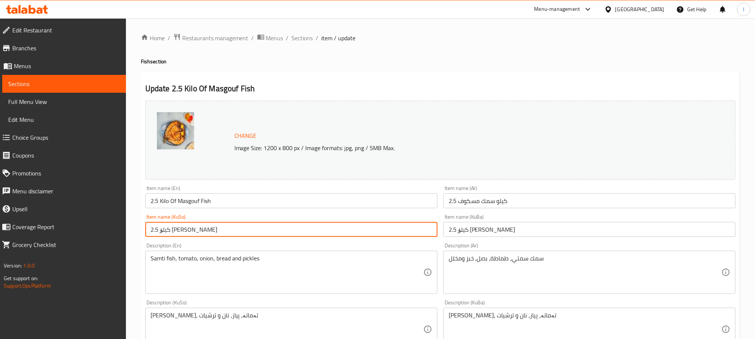
click at [188, 227] on input "2.5 کیلۆ [PERSON_NAME]" at bounding box center [291, 229] width 292 height 15
click at [305, 34] on span "Sections" at bounding box center [302, 38] width 21 height 9
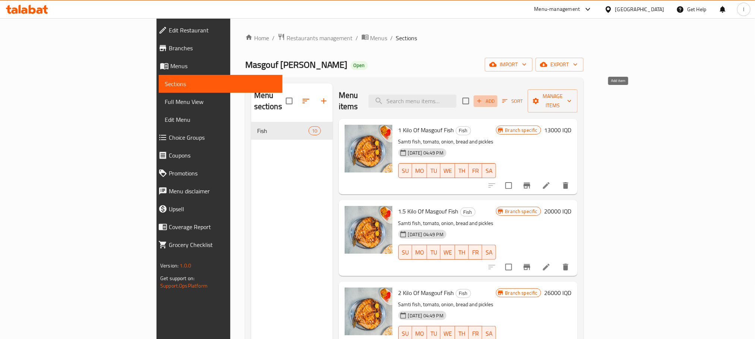
click at [482, 98] on icon "button" at bounding box center [479, 101] width 7 height 7
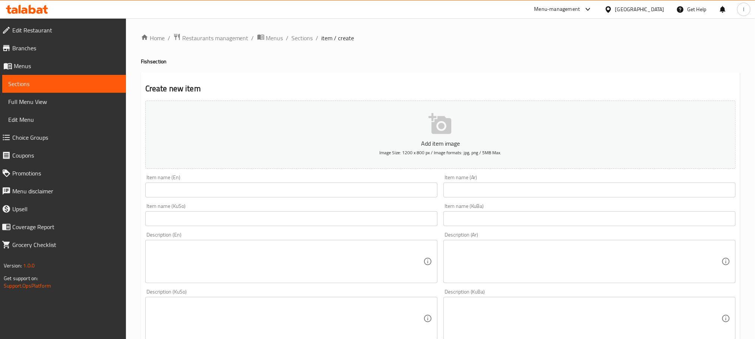
click at [238, 192] on input "text" at bounding box center [291, 190] width 292 height 15
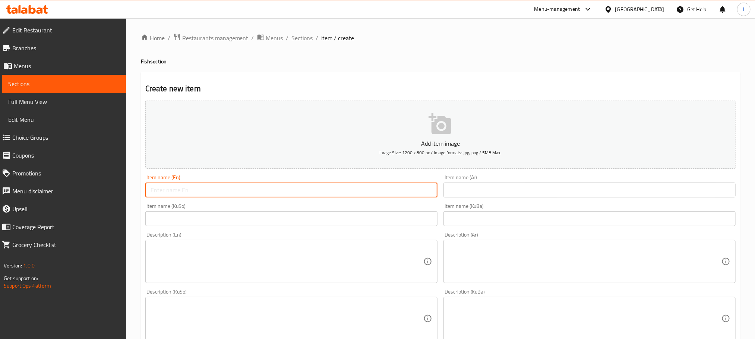
paste input "2.5 Kilo Of Masgouf Fish"
click at [158, 191] on input "2.5 Kilo Of Masgouf Fish" at bounding box center [291, 190] width 292 height 15
type input "2.1 Kilo Of Masgouf Fish"
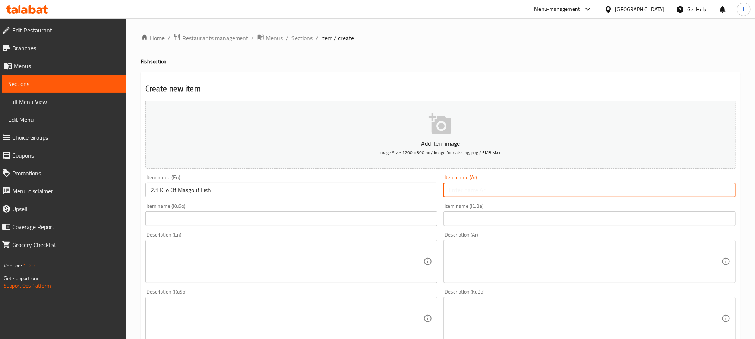
click at [495, 189] on input "text" at bounding box center [589, 190] width 292 height 15
click at [500, 186] on input "text" at bounding box center [589, 190] width 292 height 15
paste input "2.5 كيلو سمك مسكوف"
drag, startPoint x: 727, startPoint y: 189, endPoint x: 732, endPoint y: 189, distance: 5.2
click at [732, 189] on input "2.5 كيلو سمك مسكوف" at bounding box center [589, 190] width 292 height 15
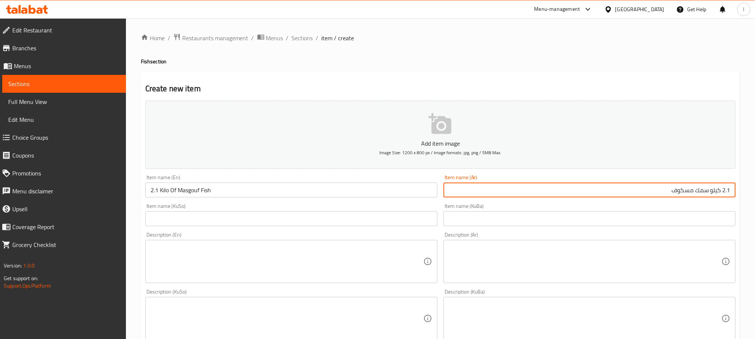
type input "2.1 كيلو سمك مسكوف"
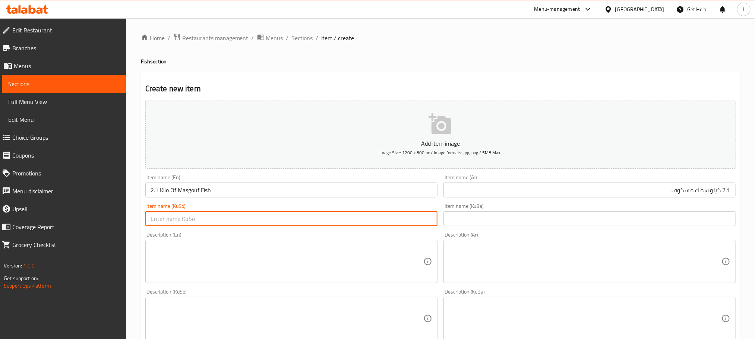
click at [315, 221] on input "text" at bounding box center [291, 218] width 292 height 15
paste input "2.5 کیلۆ [PERSON_NAME]"
drag, startPoint x: 430, startPoint y: 219, endPoint x: 438, endPoint y: 217, distance: 9.3
click at [438, 217] on div "Item name (KuSo) 2.5 [PERSON_NAME] Item name (KuSo)" at bounding box center [291, 214] width 298 height 29
type input "2.1 کیلۆ ماسی مەسگوف"
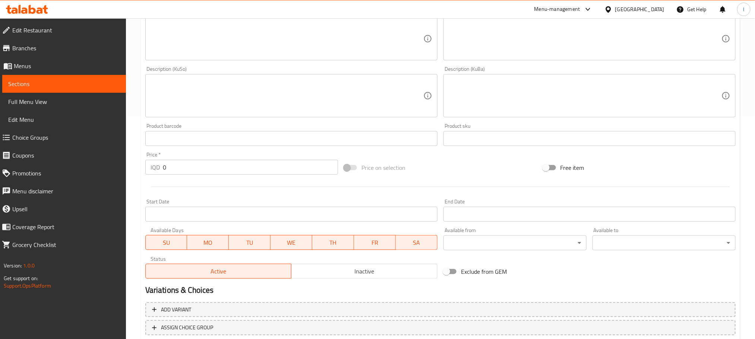
scroll to position [272, 0]
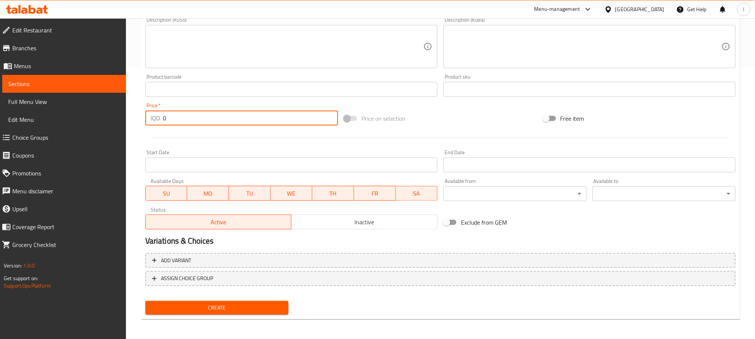
drag, startPoint x: 203, startPoint y: 120, endPoint x: 59, endPoint y: 112, distance: 144.4
click at [59, 112] on div "Edit Restaurant Branches Menus Sections Full Menu View Edit Menu Choice Groups …" at bounding box center [377, 43] width 755 height 594
type input "27000"
click at [206, 306] on span "Create" at bounding box center [216, 307] width 131 height 9
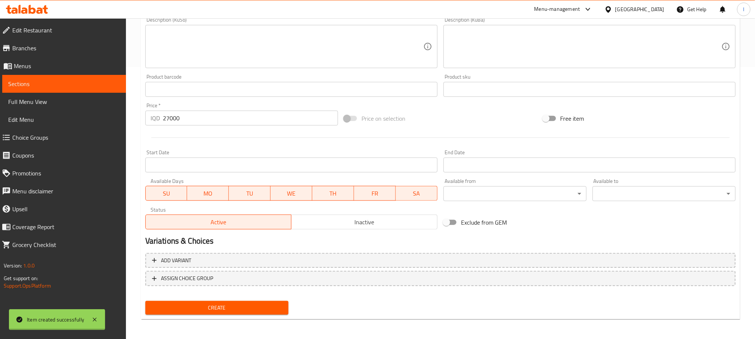
type input "0"
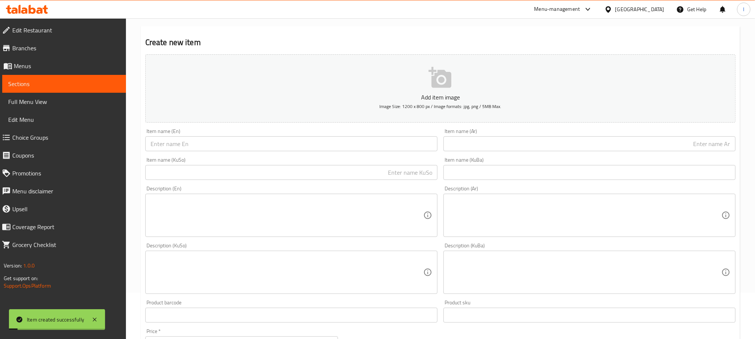
scroll to position [0, 0]
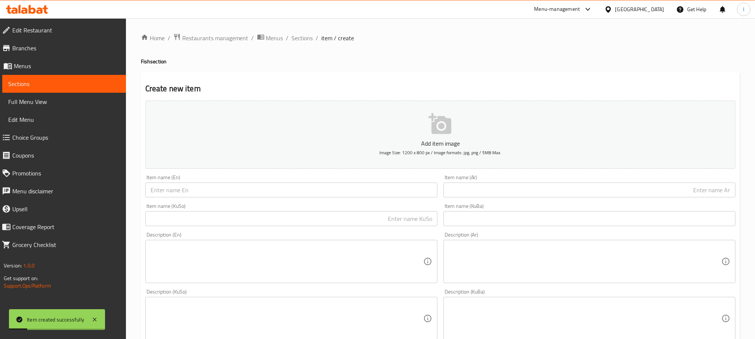
click at [178, 200] on div "Item name (En) Item name (En)" at bounding box center [291, 186] width 298 height 29
click at [186, 189] on input "text" at bounding box center [291, 190] width 292 height 15
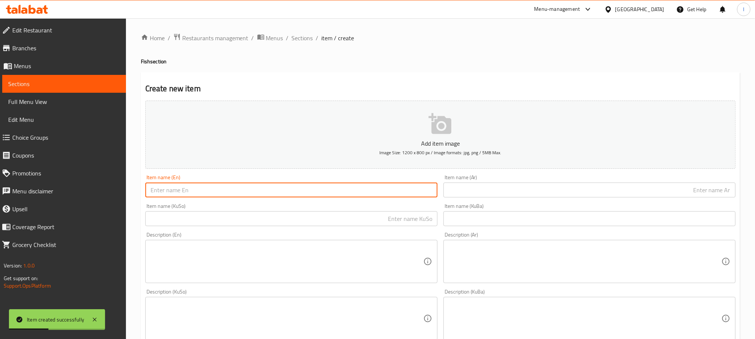
paste input "2.5 Kilo Of Masgouf Fish"
click at [159, 191] on input "2.5 Kilo Of Masgouf Fish" at bounding box center [291, 190] width 292 height 15
type input "2.2 Kilo Of Masgouf Fish"
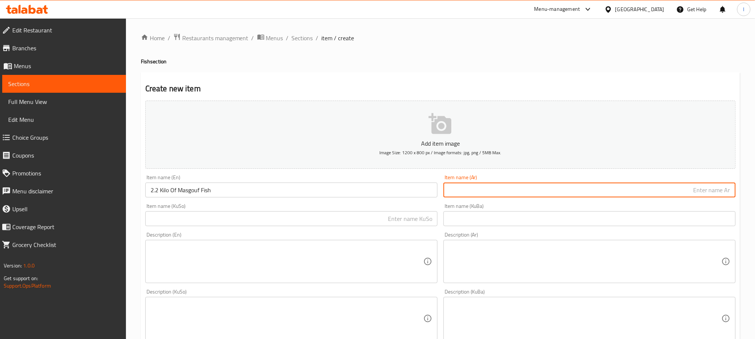
click at [505, 192] on input "text" at bounding box center [589, 190] width 292 height 15
paste input "2.5 كيلو سمك مسكوف"
drag, startPoint x: 728, startPoint y: 190, endPoint x: 734, endPoint y: 189, distance: 5.8
click at [734, 189] on input "2.5 كيلو سمك مسكوف" at bounding box center [589, 190] width 292 height 15
type input "2.2 كيلو سمك مسكوف"
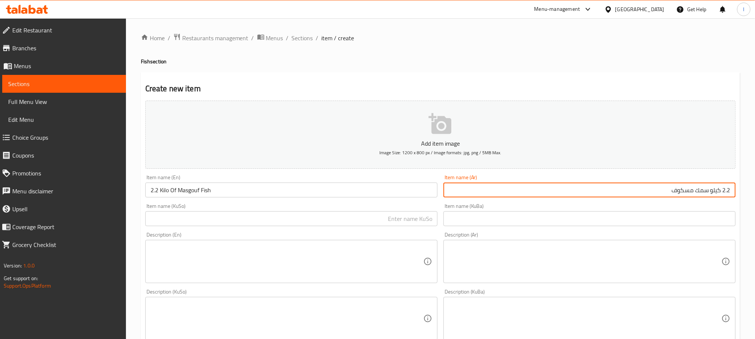
click at [407, 218] on input "text" at bounding box center [291, 218] width 292 height 15
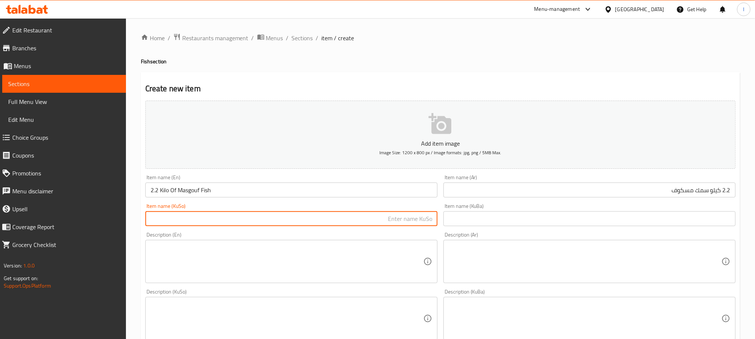
paste input "2.5 کیلۆ [PERSON_NAME]"
drag, startPoint x: 430, startPoint y: 224, endPoint x: 440, endPoint y: 218, distance: 10.7
click at [437, 220] on div "Item name (KuSo) 2.5 [PERSON_NAME] Item name (KuSo)" at bounding box center [291, 214] width 298 height 29
type input "2.2 کیلۆ [PERSON_NAME]"
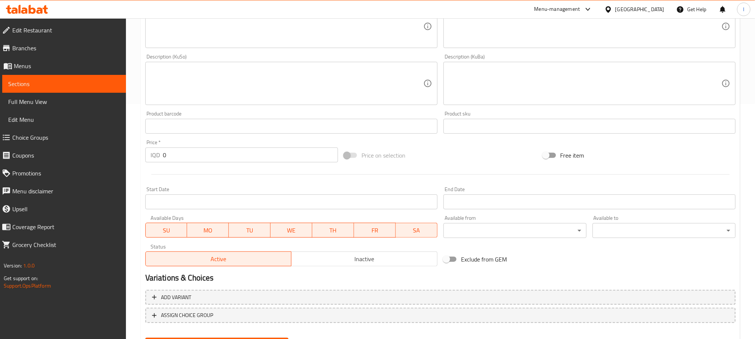
scroll to position [272, 0]
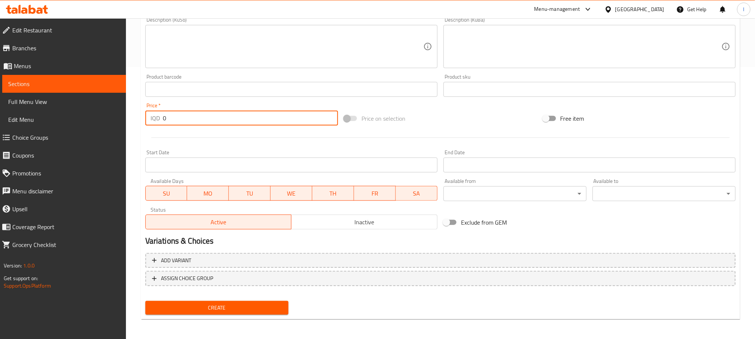
drag, startPoint x: 177, startPoint y: 119, endPoint x: 92, endPoint y: 115, distance: 84.6
click at [92, 115] on div "Edit Restaurant Branches Menus Sections Full Menu View Edit Menu Choice Groups …" at bounding box center [377, 43] width 755 height 594
type input "28000"
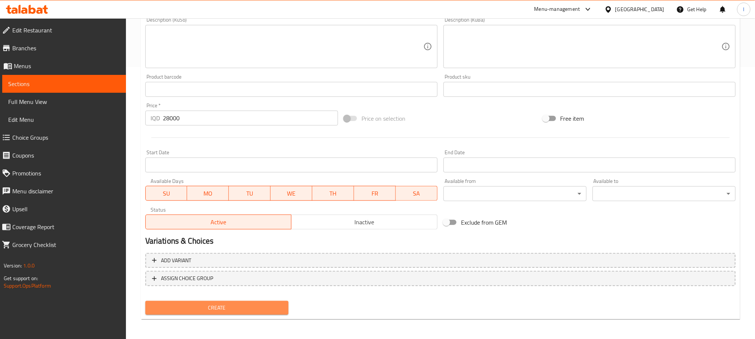
click at [250, 306] on span "Create" at bounding box center [216, 307] width 131 height 9
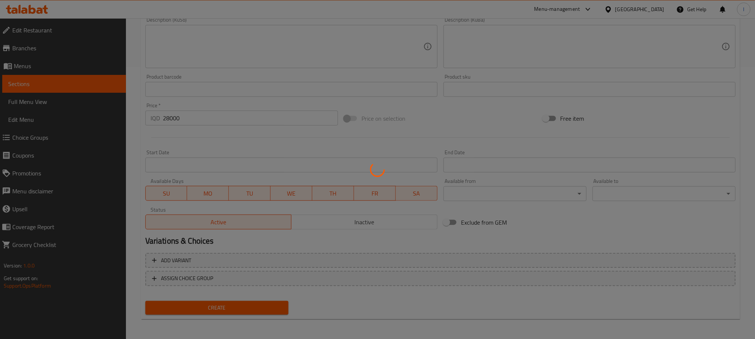
type input "0"
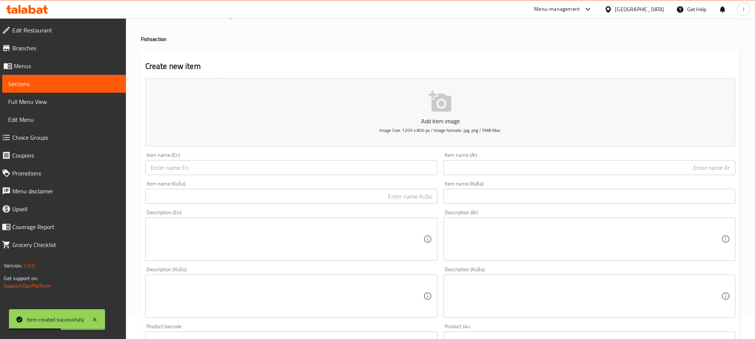
scroll to position [0, 0]
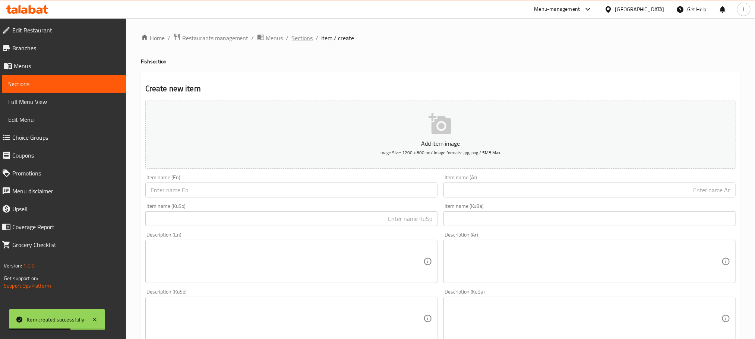
click at [307, 41] on span "Sections" at bounding box center [302, 38] width 21 height 9
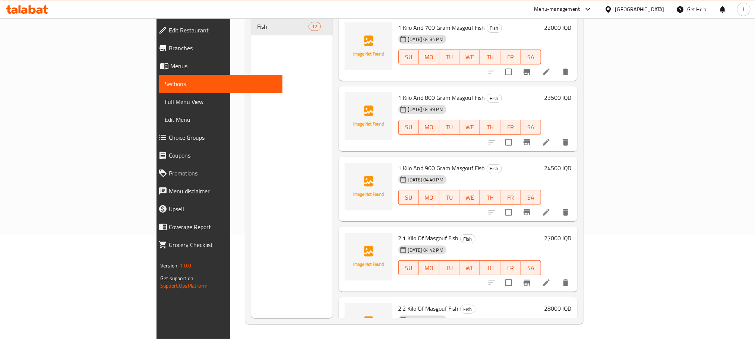
scroll to position [525, 0]
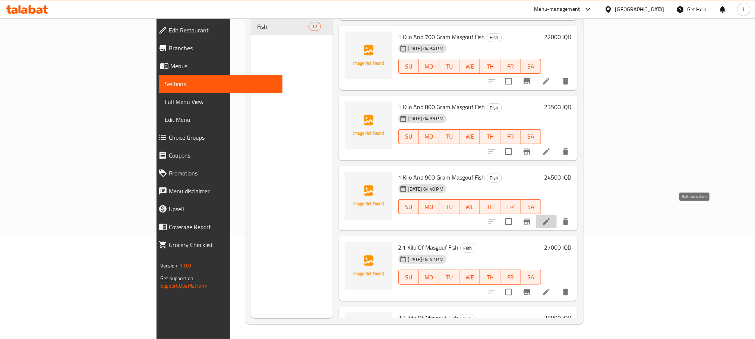
click at [551, 217] on icon at bounding box center [546, 221] width 9 height 9
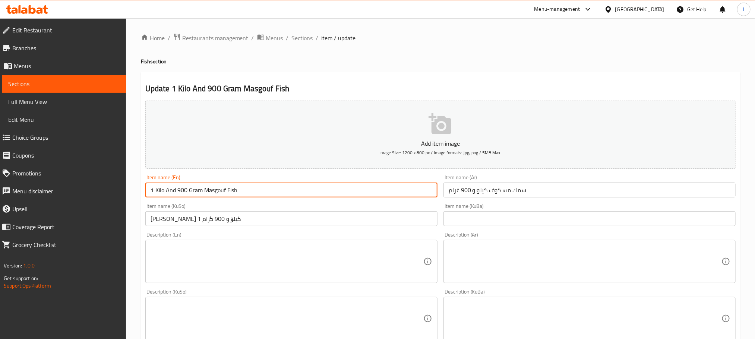
click at [187, 190] on input "1 Kilo And 900 Gram Masgouf Fish" at bounding box center [291, 190] width 292 height 15
drag, startPoint x: 200, startPoint y: 189, endPoint x: 167, endPoint y: 193, distance: 33.7
click at [167, 193] on input "1 Kilo And 900 Gram Masgouf Fish" at bounding box center [291, 190] width 292 height 15
click at [155, 190] on input "1 Kilo Masgouf Fish" at bounding box center [291, 190] width 292 height 15
type input "1.9 Kilo Masgouf Fish"
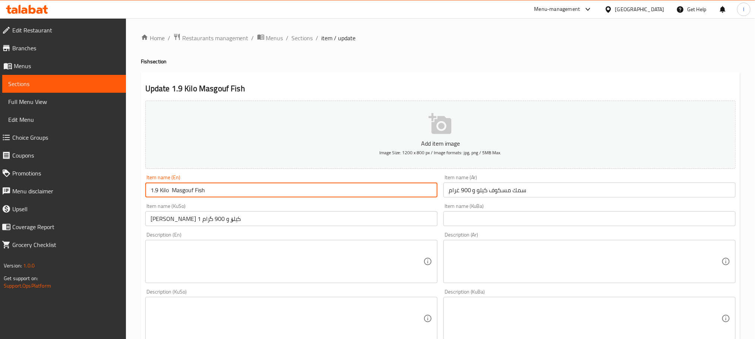
click at [524, 192] on input "سمك مسكوف كيلو و 900 غرام" at bounding box center [589, 190] width 292 height 15
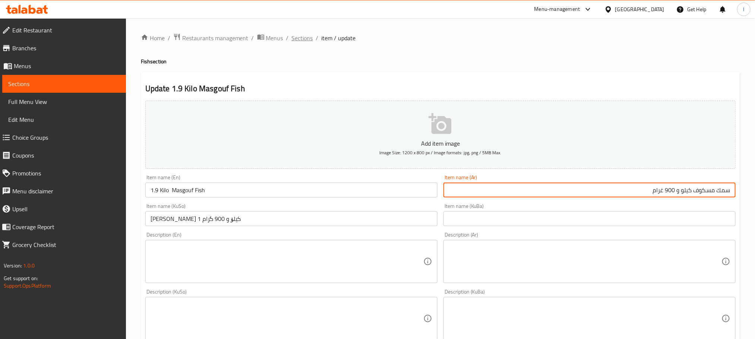
click at [297, 36] on span "Sections" at bounding box center [302, 38] width 21 height 9
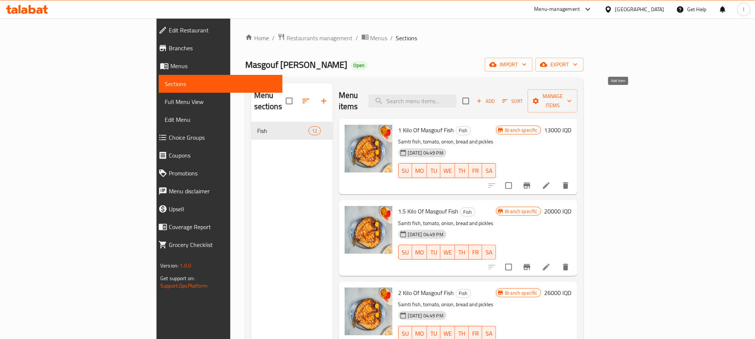
click at [495, 98] on span "Add" at bounding box center [485, 101] width 20 height 9
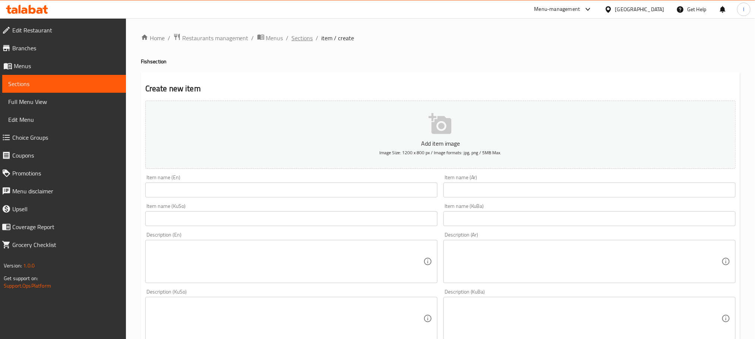
click at [296, 35] on span "Sections" at bounding box center [302, 38] width 21 height 9
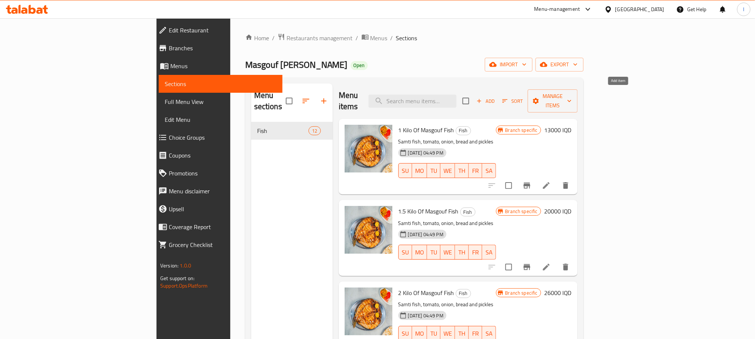
click at [482, 98] on icon "button" at bounding box center [479, 101] width 7 height 7
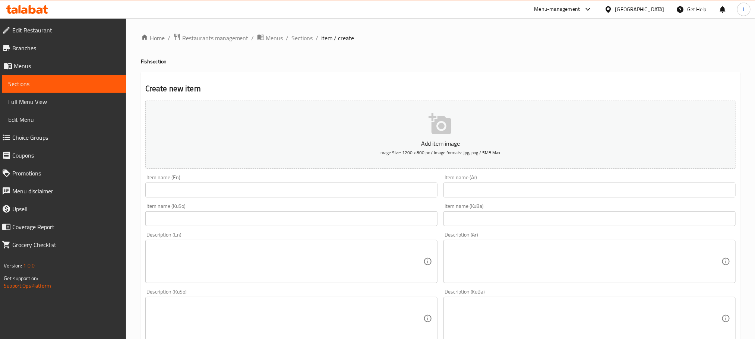
click at [186, 189] on input "text" at bounding box center [291, 190] width 292 height 15
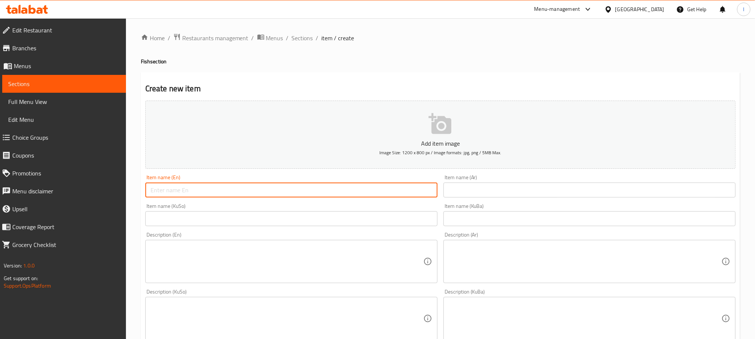
paste input "2.5 Kilo Of Masgouf Fish"
click at [159, 195] on input "2.5 Kilo Of Masgouf Fish" at bounding box center [291, 190] width 292 height 15
type input "2.3 Kilo Of Masgouf Fish"
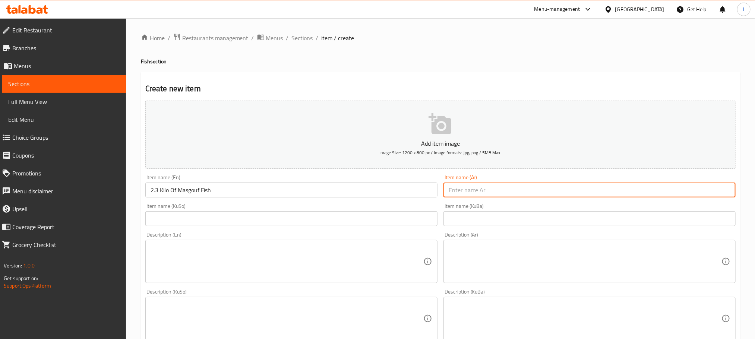
click at [482, 184] on input "text" at bounding box center [589, 190] width 292 height 15
paste input "2.5 كيلو سمك مسكوف"
click at [727, 189] on input "2.5 كيلو سمك مسكوف" at bounding box center [589, 190] width 292 height 15
type input "2.3 كيلو سمك مسكوف"
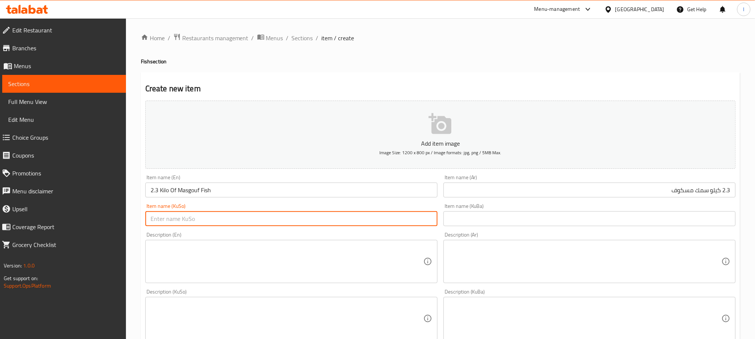
click at [303, 223] on input "text" at bounding box center [291, 218] width 292 height 15
paste input "2.5 کیلۆ [PERSON_NAME]"
click at [428, 218] on input "2.5 کیلۆ [PERSON_NAME]" at bounding box center [291, 218] width 292 height 15
type input "2.3 کیلۆ ماسی مەسگوف"
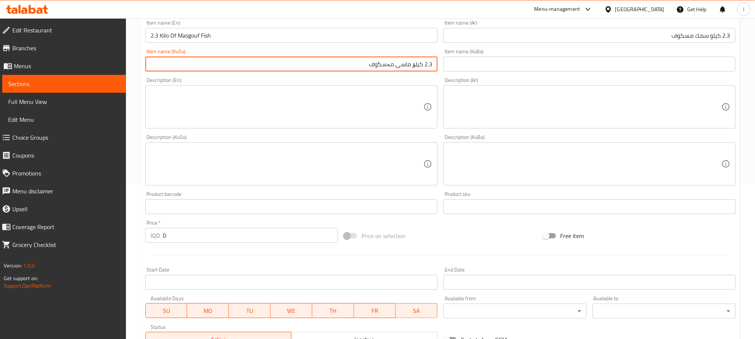
scroll to position [272, 0]
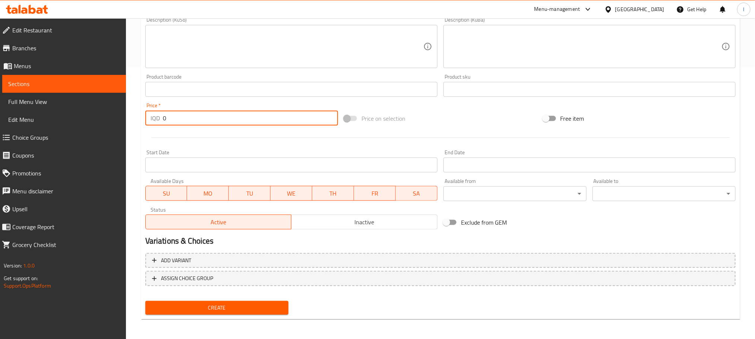
drag, startPoint x: 183, startPoint y: 121, endPoint x: 126, endPoint y: 121, distance: 57.0
click at [122, 118] on div "Edit Restaurant Branches Menus Sections Full Menu View Edit Menu Choice Groups …" at bounding box center [377, 43] width 755 height 594
drag, startPoint x: 168, startPoint y: 117, endPoint x: 216, endPoint y: 113, distance: 48.2
click at [216, 113] on input "30000" at bounding box center [250, 118] width 175 height 15
type input "30000"
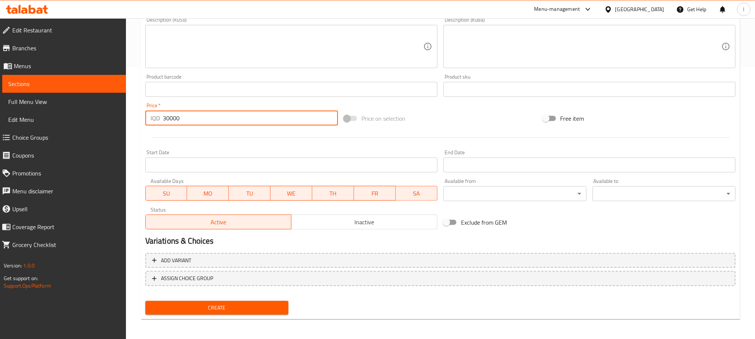
click at [246, 305] on span "Create" at bounding box center [216, 307] width 131 height 9
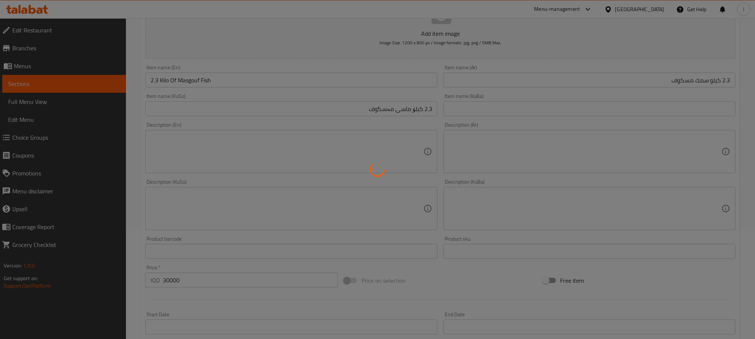
scroll to position [0, 0]
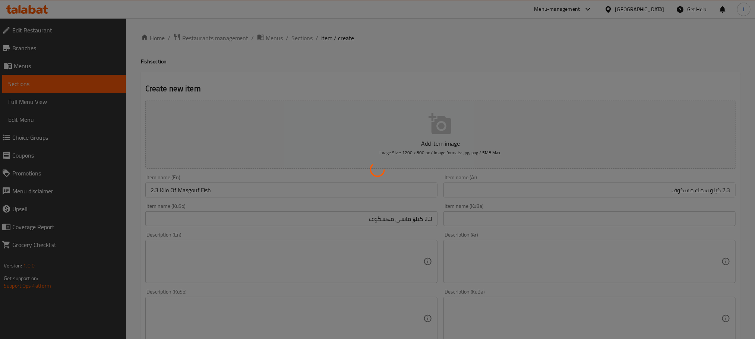
type input "0"
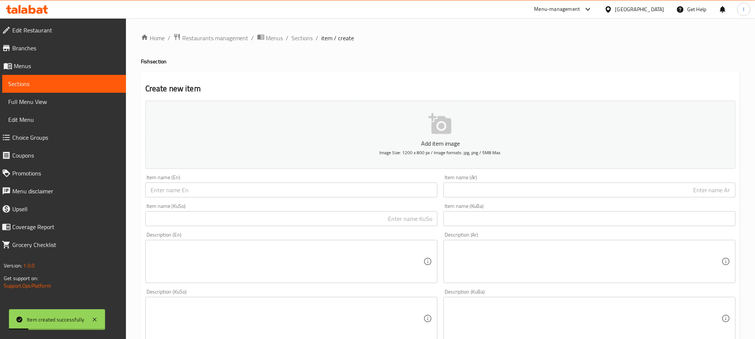
click at [205, 189] on input "text" at bounding box center [291, 190] width 292 height 15
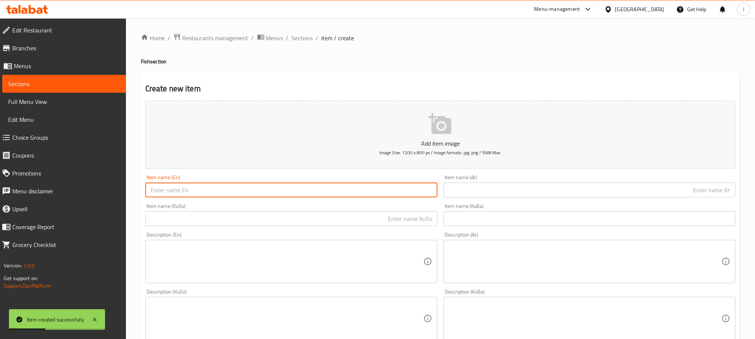
paste input "2.5 Kilo Of Masgouf Fish"
click at [158, 193] on input "2.5 Kilo Of Masgouf Fish" at bounding box center [291, 190] width 292 height 15
type input "2.4 Kilo Of Masgouf Fish"
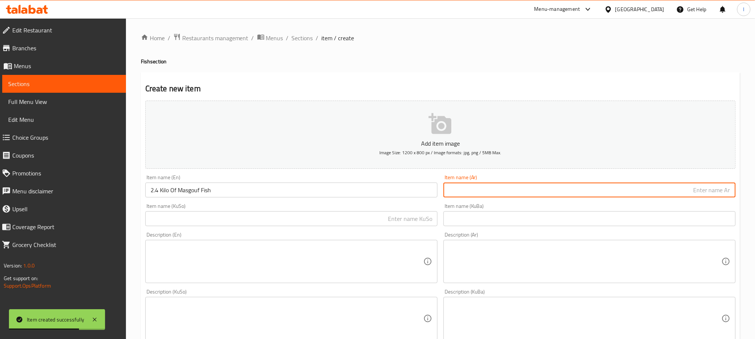
click at [504, 191] on input "text" at bounding box center [589, 190] width 292 height 15
paste input "2.5 كيلو سمك مسكوف"
drag, startPoint x: 728, startPoint y: 189, endPoint x: 738, endPoint y: 189, distance: 10.4
click at [738, 189] on div "Item name (Ar) 2.5 كيلو سمك مسكوف Item name (Ar)" at bounding box center [589, 186] width 298 height 29
type input "2.4 كيلو سمك مسكوف"
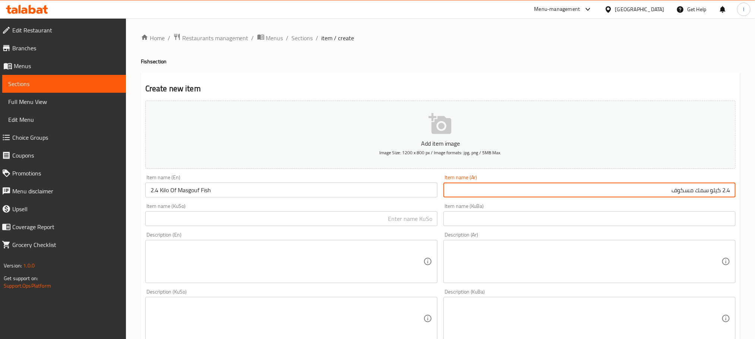
click at [339, 225] on input "text" at bounding box center [291, 218] width 292 height 15
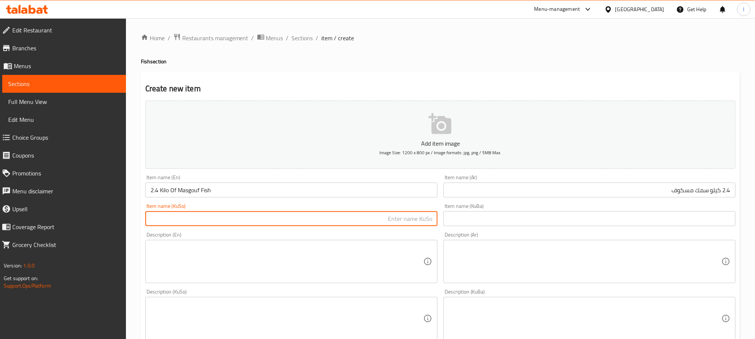
paste input "2.5 کیلۆ [PERSON_NAME]"
click at [430, 221] on input "2.5 کیلۆ [PERSON_NAME]" at bounding box center [291, 218] width 292 height 15
type input "2.4 کیلۆ ماسی مەسگوف"
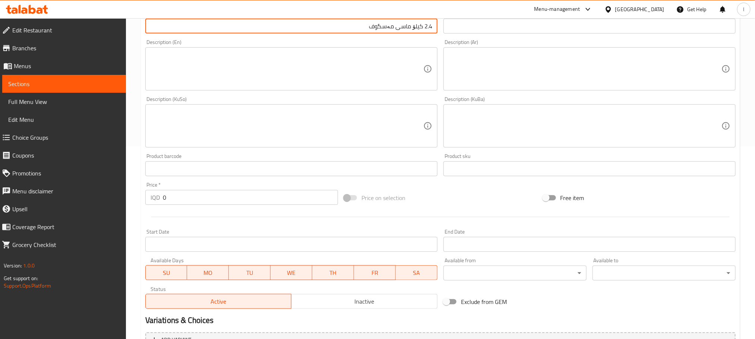
scroll to position [272, 0]
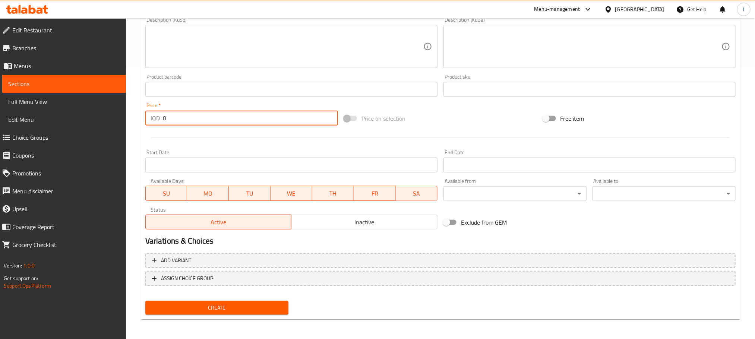
drag, startPoint x: 180, startPoint y: 115, endPoint x: 107, endPoint y: 115, distance: 72.6
click at [107, 115] on div "Edit Restaurant Branches Menus Sections Full Menu View Edit Menu Choice Groups …" at bounding box center [377, 43] width 755 height 594
type input "31000"
click at [255, 308] on span "Create" at bounding box center [216, 307] width 131 height 9
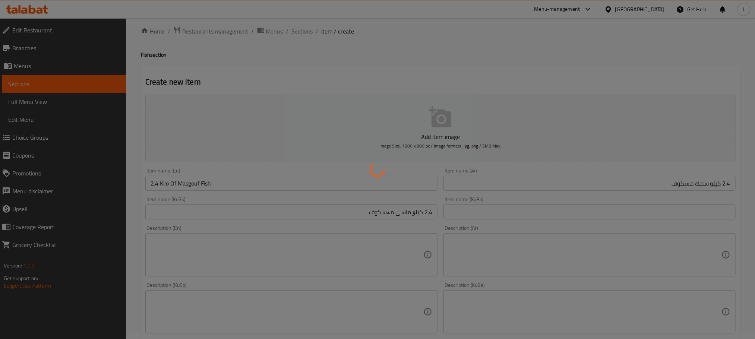
scroll to position [0, 0]
type input "0"
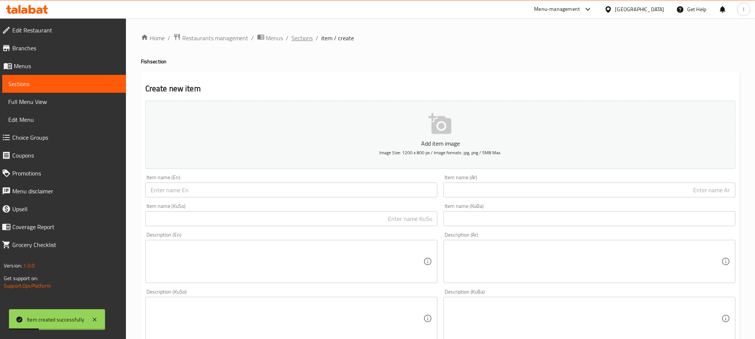
click at [310, 37] on span "Sections" at bounding box center [302, 38] width 21 height 9
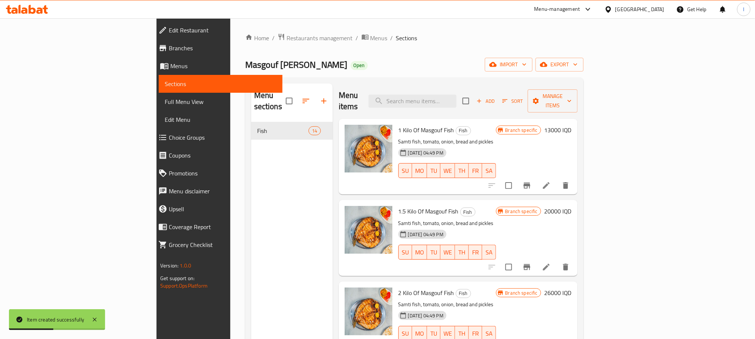
click at [165, 100] on span "Full Menu View" at bounding box center [221, 101] width 112 height 9
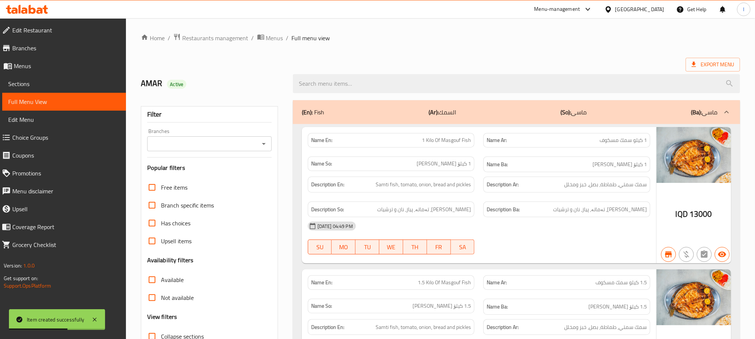
click at [264, 145] on icon "Open" at bounding box center [263, 143] width 9 height 9
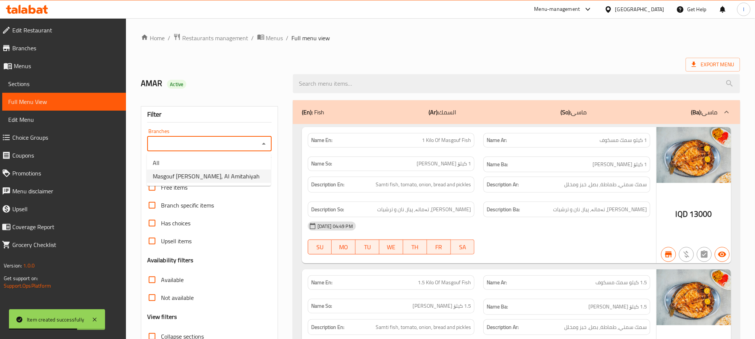
click at [238, 179] on li "Masgouf [PERSON_NAME], Al Amitahiyah" at bounding box center [209, 176] width 124 height 13
type input "Masgouf [PERSON_NAME], Al Amitahiyah"
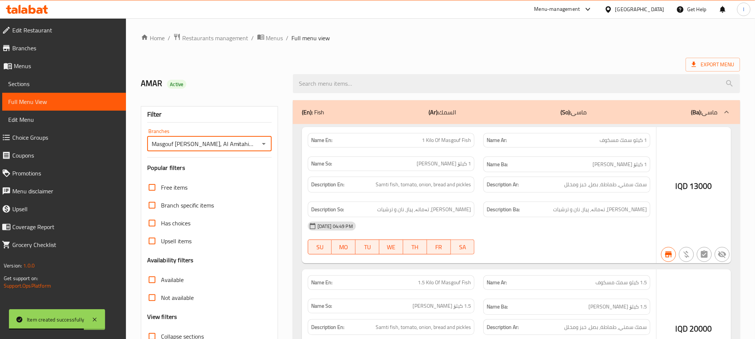
scroll to position [58, 0]
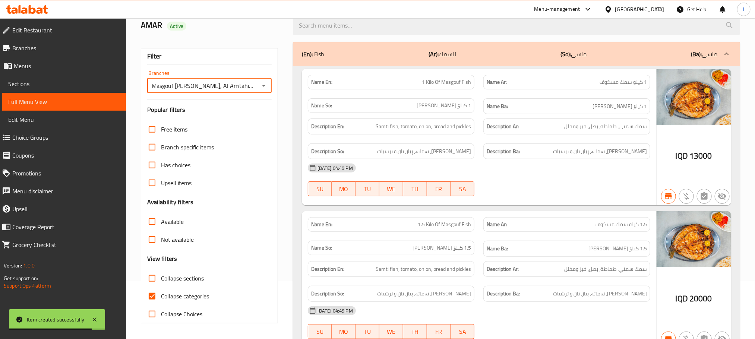
click at [152, 294] on input "Collapse categories" at bounding box center [152, 296] width 18 height 18
checkbox input "false"
click at [156, 276] on input "Collapse sections" at bounding box center [152, 278] width 18 height 18
checkbox input "true"
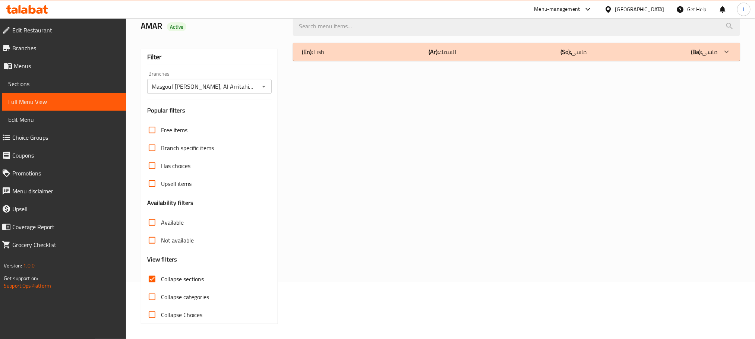
click at [324, 48] on p "(En): Fish" at bounding box center [313, 51] width 22 height 9
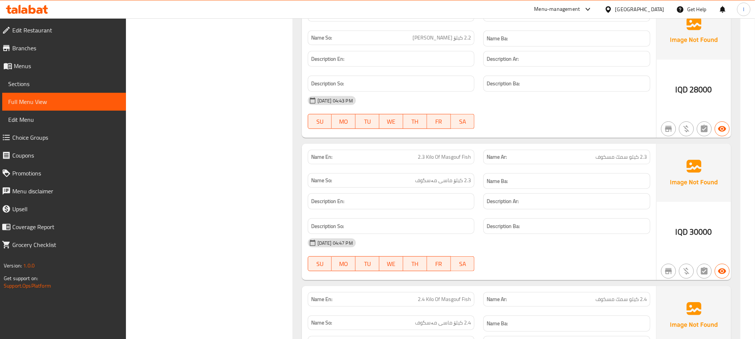
scroll to position [1697, 0]
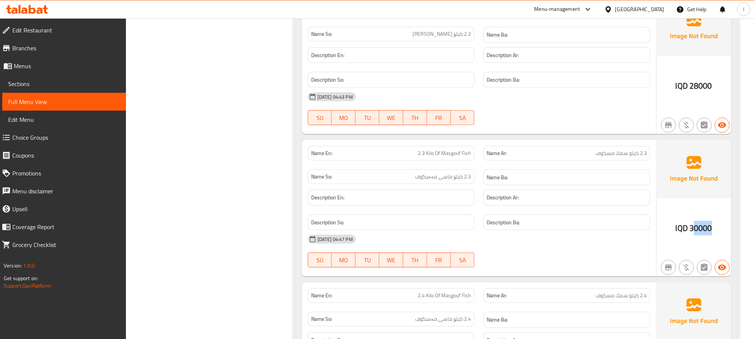
drag, startPoint x: 696, startPoint y: 246, endPoint x: 718, endPoint y: 242, distance: 21.7
click at [718, 242] on div "IQD 30000" at bounding box center [693, 208] width 75 height 137
click at [699, 235] on span "30000" at bounding box center [700, 228] width 23 height 15
drag, startPoint x: 699, startPoint y: 246, endPoint x: 704, endPoint y: 246, distance: 5.6
click at [704, 235] on span "30000" at bounding box center [700, 228] width 23 height 15
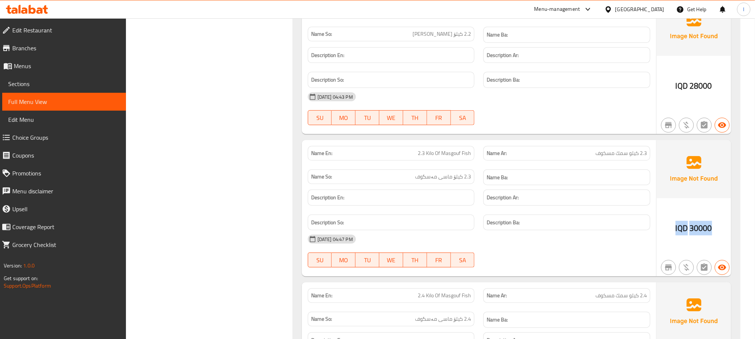
click at [698, 235] on span "30000" at bounding box center [700, 228] width 23 height 15
drag, startPoint x: 698, startPoint y: 246, endPoint x: 718, endPoint y: 248, distance: 20.2
click at [718, 248] on div "IQD 30000" at bounding box center [693, 208] width 75 height 137
click at [645, 231] on div "Description Ba:" at bounding box center [566, 223] width 167 height 16
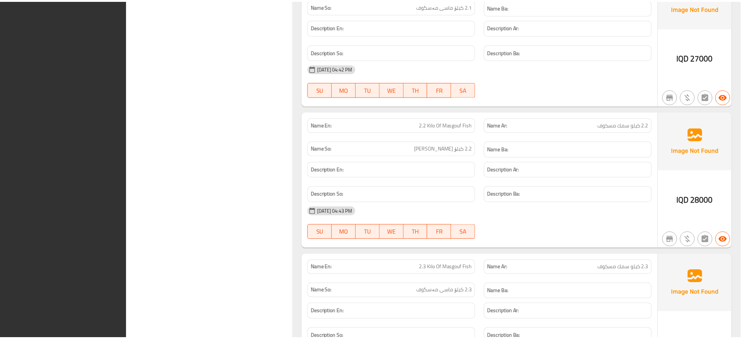
scroll to position [1827, 0]
